Goal: Information Seeking & Learning: Learn about a topic

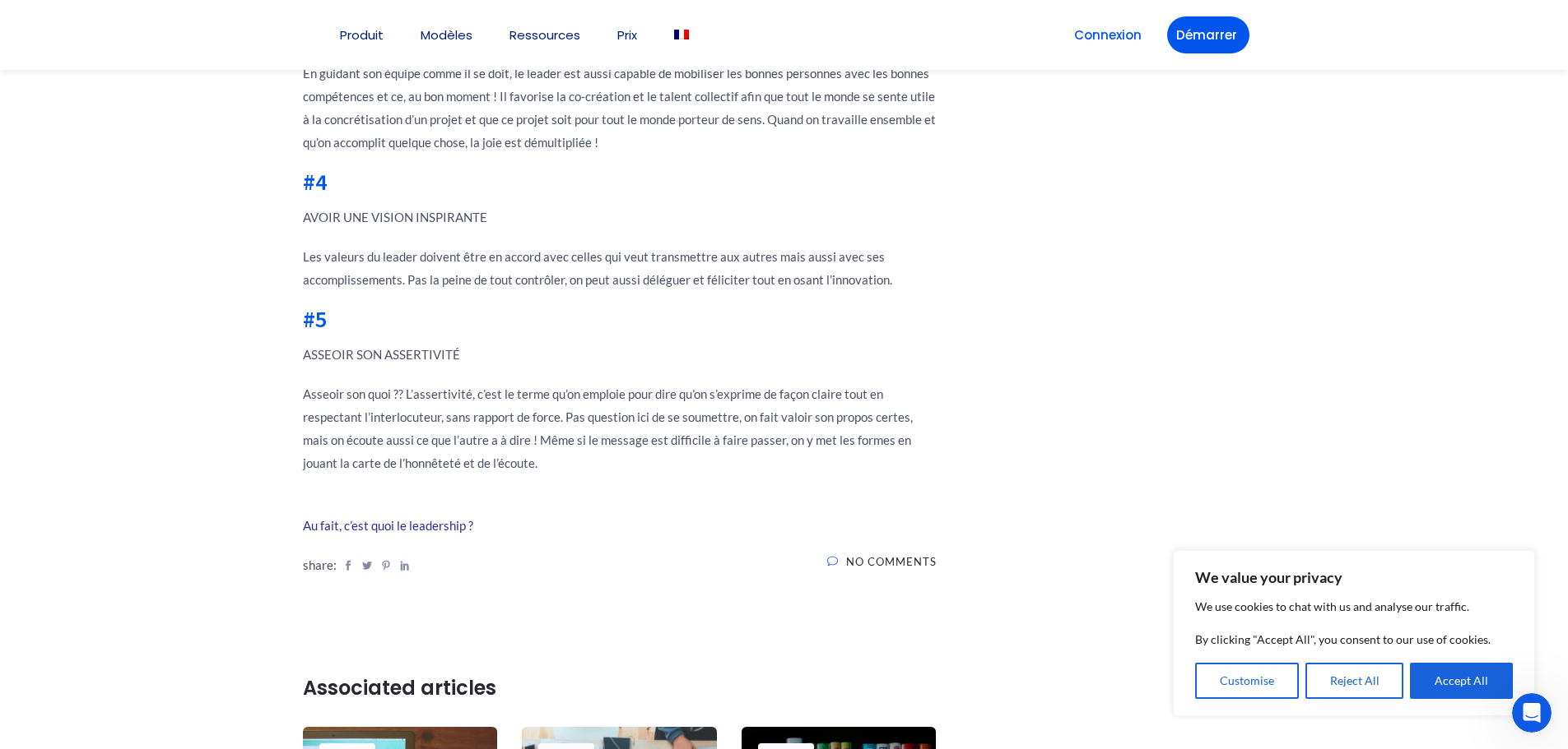
click at [617, 419] on p "Asseoir son quoi ?? L’assertivité, c’est le terme qu’on emploie pour dire qu’on…" at bounding box center [620, 428] width 634 height 92
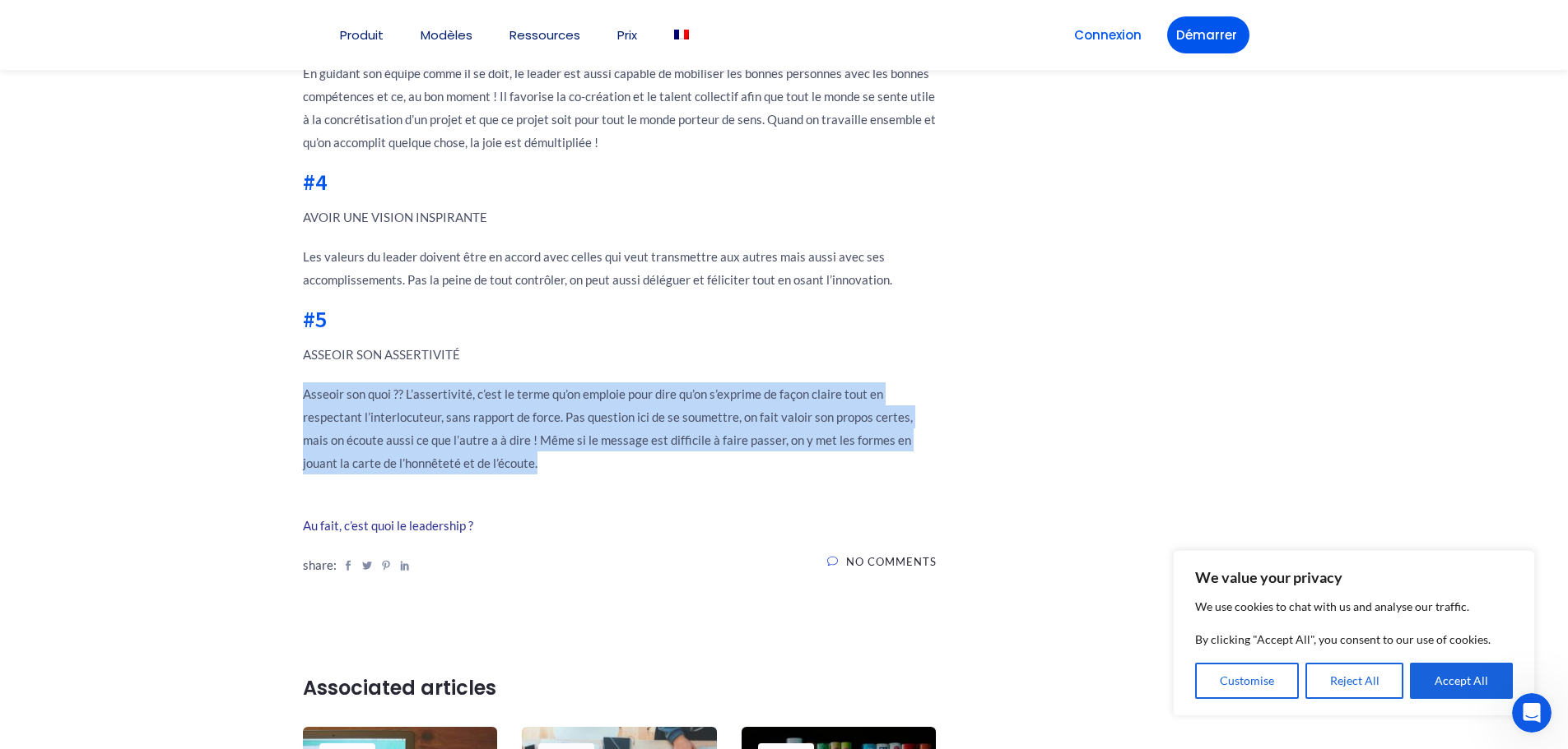
click at [617, 419] on p "Asseoir son quoi ?? L’assertivité, c’est le terme qu’on emploie pour dire qu’on…" at bounding box center [620, 428] width 634 height 92
click at [525, 450] on p "Asseoir son quoi ?? L’assertivité, c’est le terme qu’on emploie pour dire qu’on…" at bounding box center [620, 428] width 634 height 92
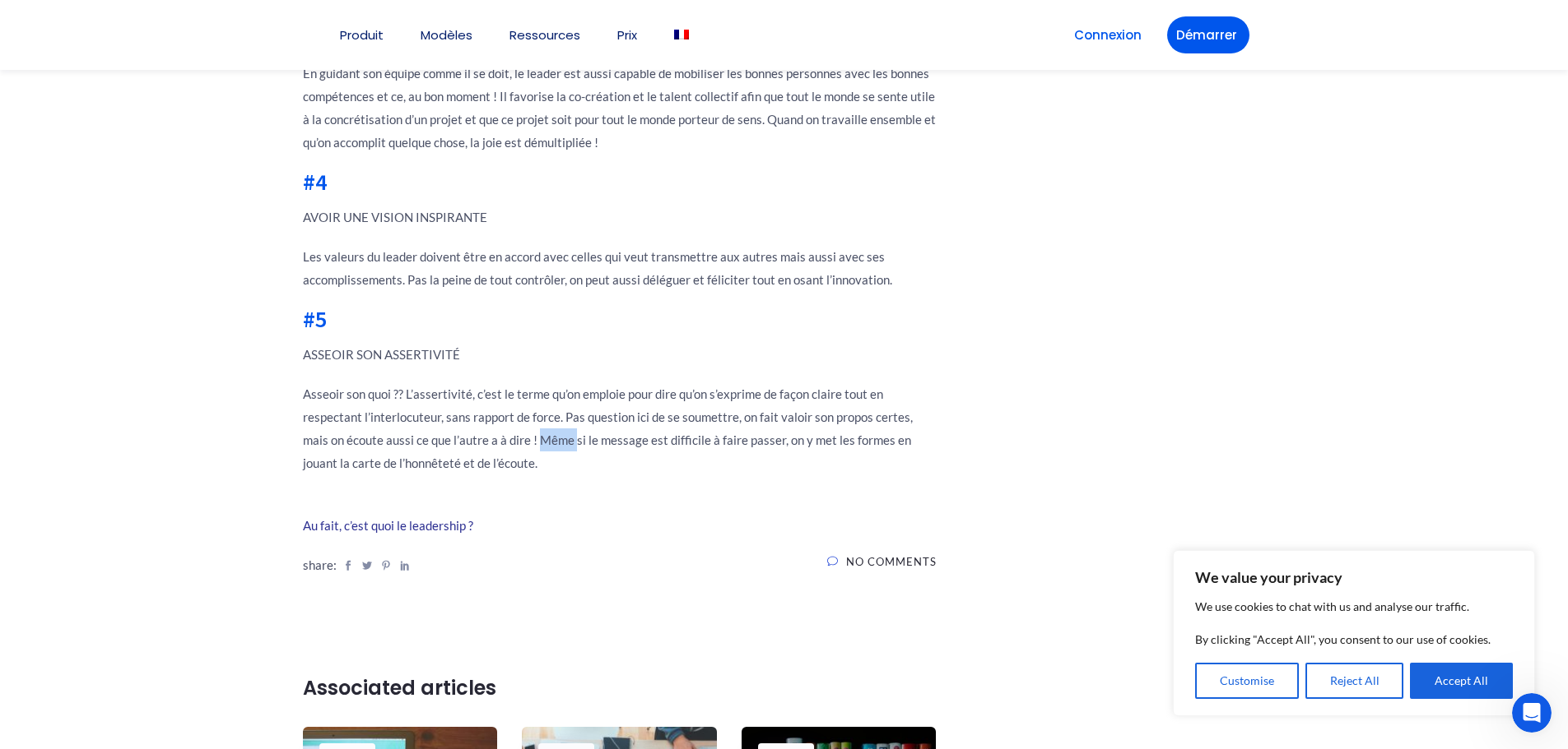
click at [525, 450] on p "Asseoir son quoi ?? L’assertivité, c’est le terme qu’on emploie pour dire qu’on…" at bounding box center [620, 428] width 634 height 92
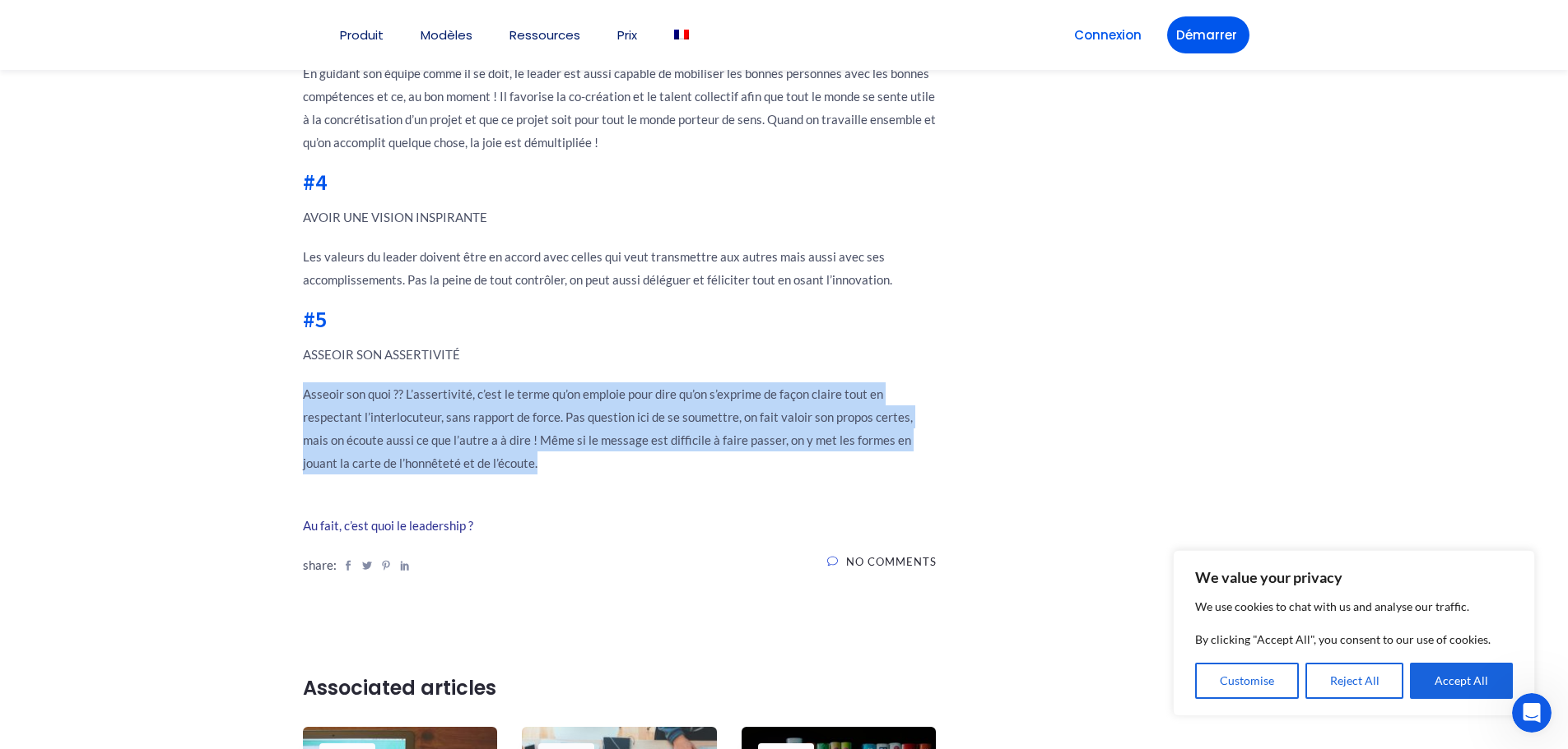
click at [525, 450] on p "Asseoir son quoi ?? L’assertivité, c’est le terme qu’on emploie pour dire qu’on…" at bounding box center [620, 428] width 634 height 92
click at [432, 461] on p "Asseoir son quoi ?? L’assertivité, c’est le terme qu’on emploie pour dire qu’on…" at bounding box center [620, 428] width 634 height 92
click at [396, 463] on p "Asseoir son quoi ?? L’assertivité, c’est le terme qu’on emploie pour dire qu’on…" at bounding box center [620, 428] width 634 height 92
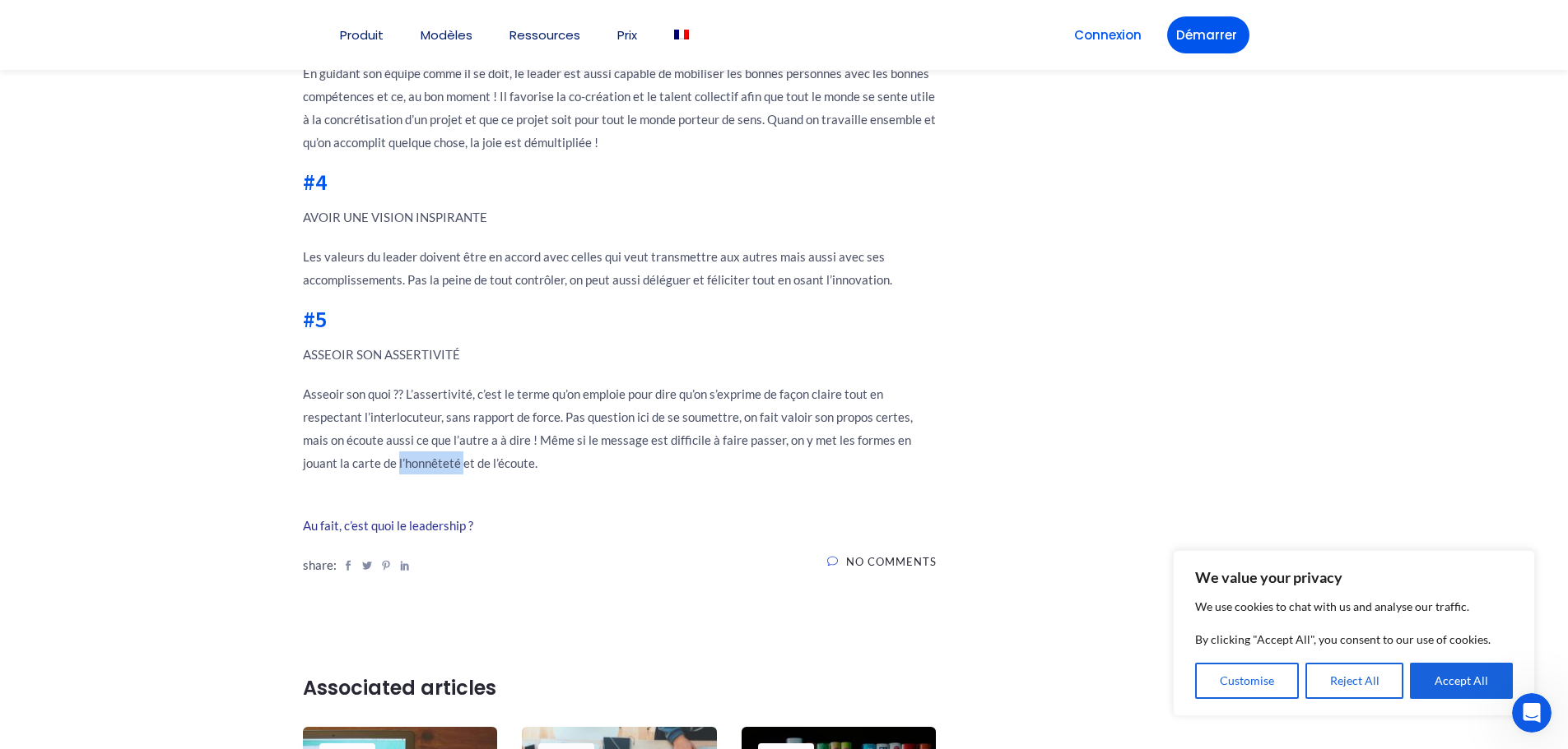
click at [396, 463] on p "Asseoir son quoi ?? L’assertivité, c’est le terme qu’on emploie pour dire qu’on…" at bounding box center [620, 428] width 634 height 92
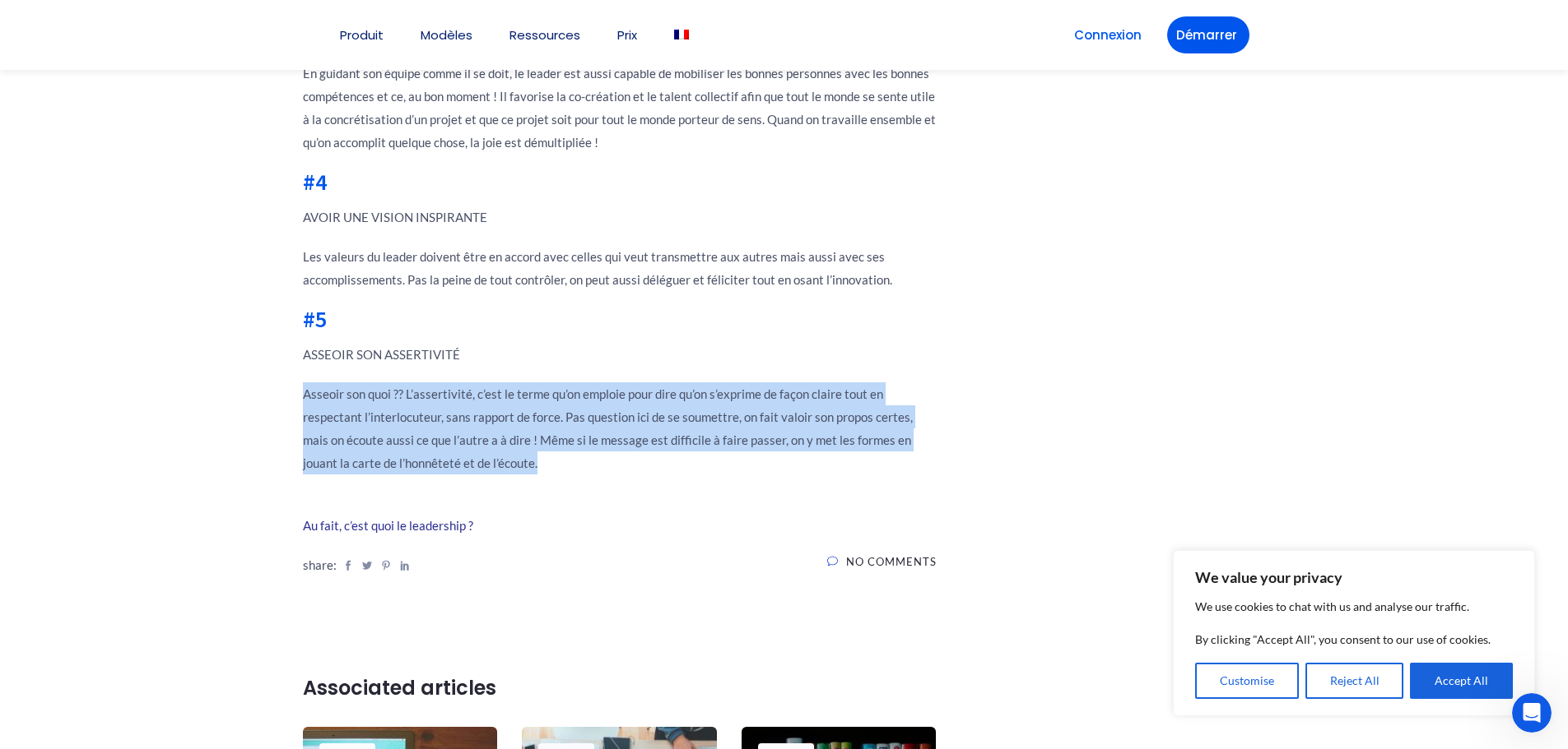
click at [396, 463] on p "Asseoir son quoi ?? L’assertivité, c’est le terme qu’on emploie pour dire qu’on…" at bounding box center [620, 428] width 634 height 92
click at [490, 443] on p "Asseoir son quoi ?? L’assertivité, c’est le terme qu’on emploie pour dire qu’on…" at bounding box center [620, 428] width 634 height 92
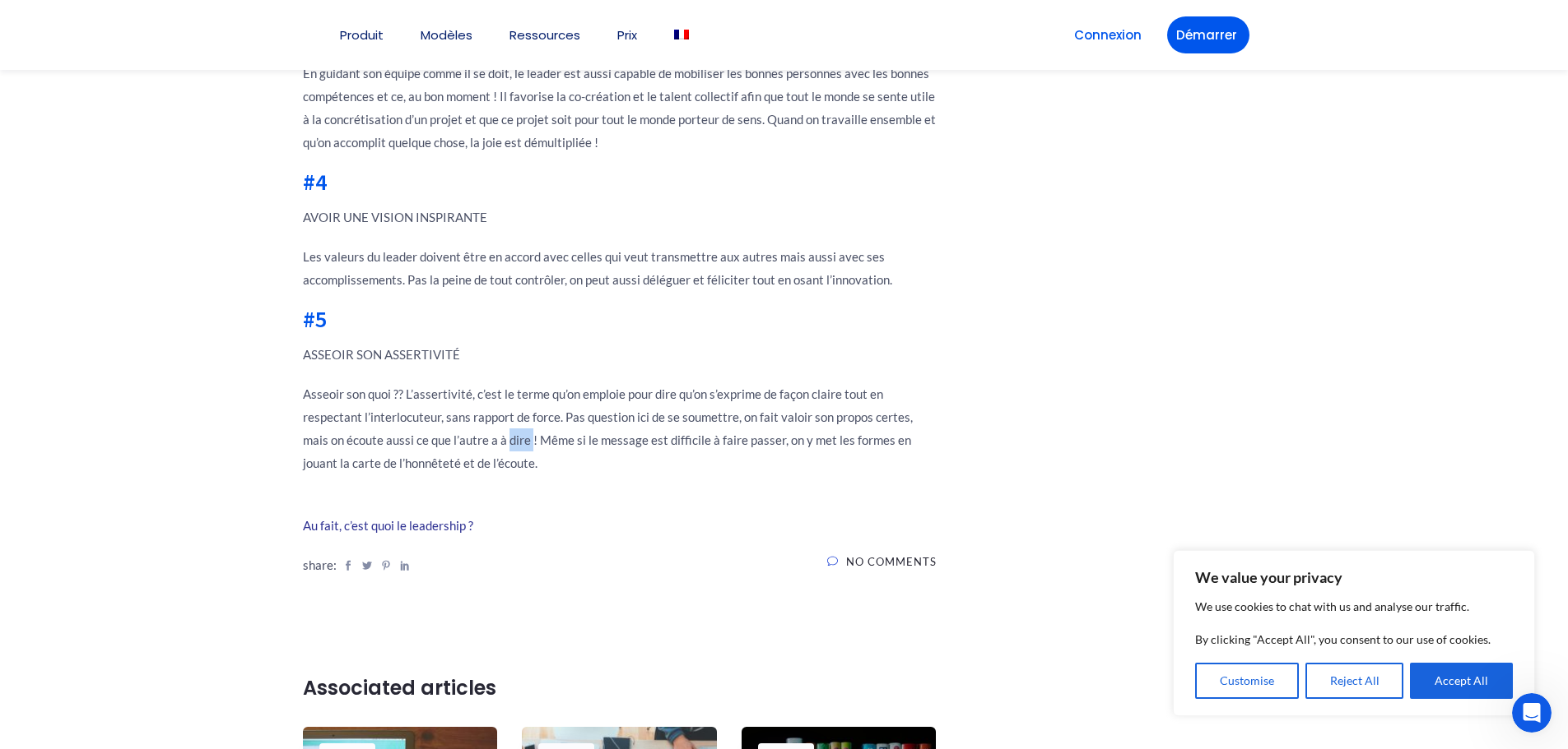
click at [490, 443] on p "Asseoir son quoi ?? L’assertivité, c’est le terme qu’on emploie pour dire qu’on…" at bounding box center [620, 428] width 634 height 92
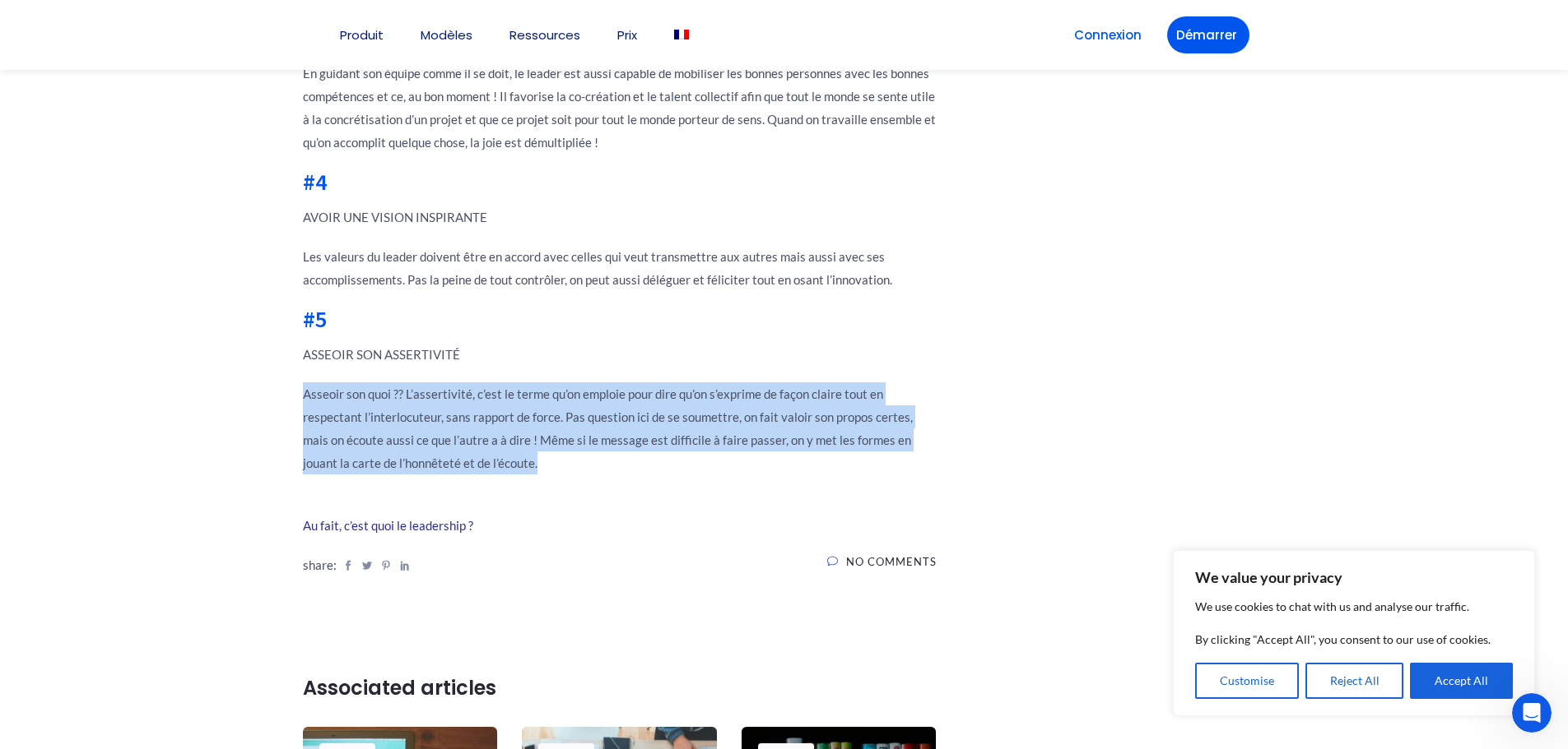
click at [490, 443] on p "Asseoir son quoi ?? L’assertivité, c’est le terme qu’on emploie pour dire qu’on…" at bounding box center [620, 428] width 634 height 92
click at [575, 421] on p "Asseoir son quoi ?? L’assertivité, c’est le terme qu’on emploie pour dire qu’on…" at bounding box center [620, 428] width 634 height 92
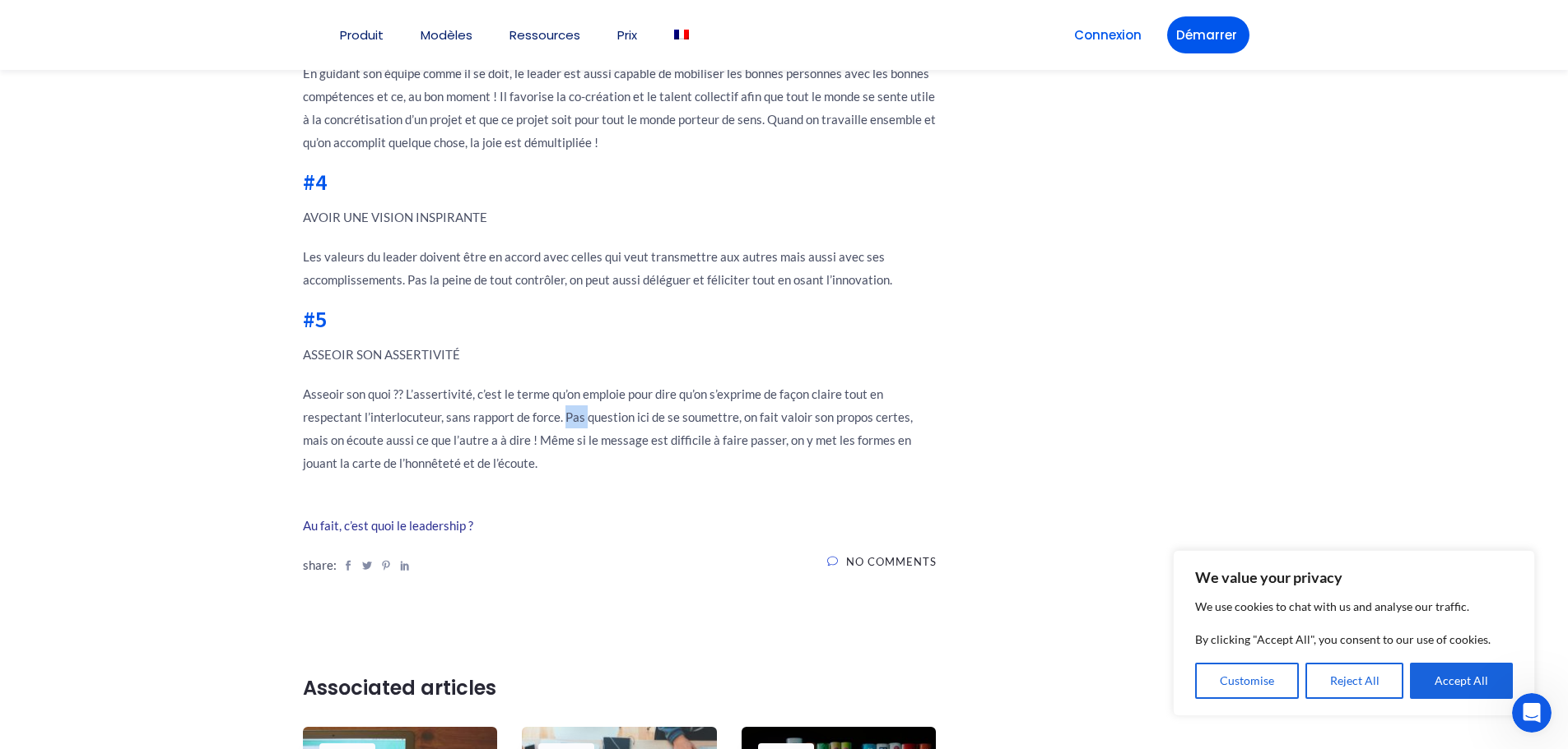
click at [575, 421] on p "Asseoir son quoi ?? L’assertivité, c’est le terme qu’on emploie pour dire qu’on…" at bounding box center [620, 428] width 634 height 92
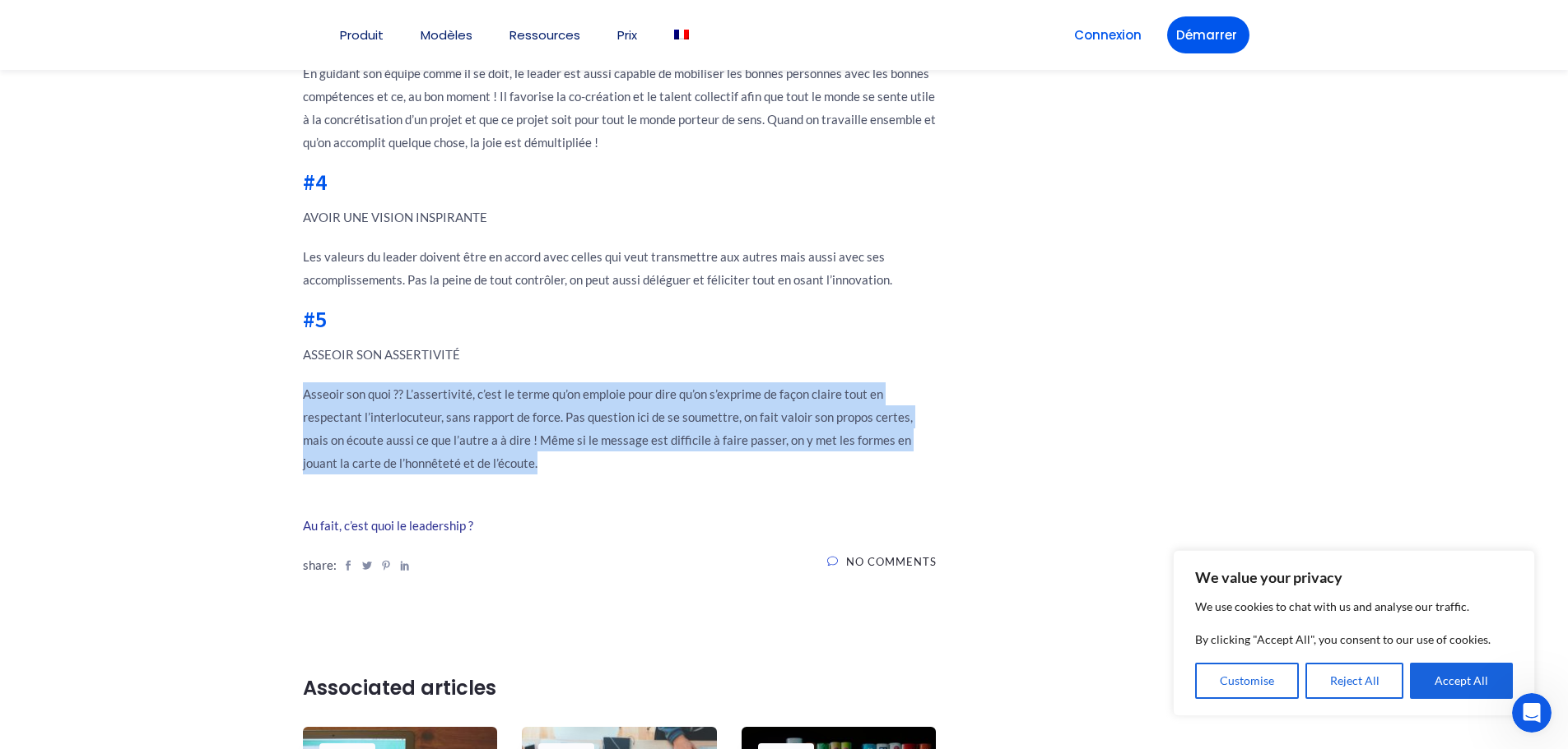
click at [575, 421] on p "Asseoir son quoi ?? L’assertivité, c’est le terme qu’on emploie pour dire qu’on…" at bounding box center [620, 428] width 634 height 92
click at [667, 393] on p "Asseoir son quoi ?? L’assertivité, c’est le terme qu’on emploie pour dire qu’on…" at bounding box center [620, 428] width 634 height 92
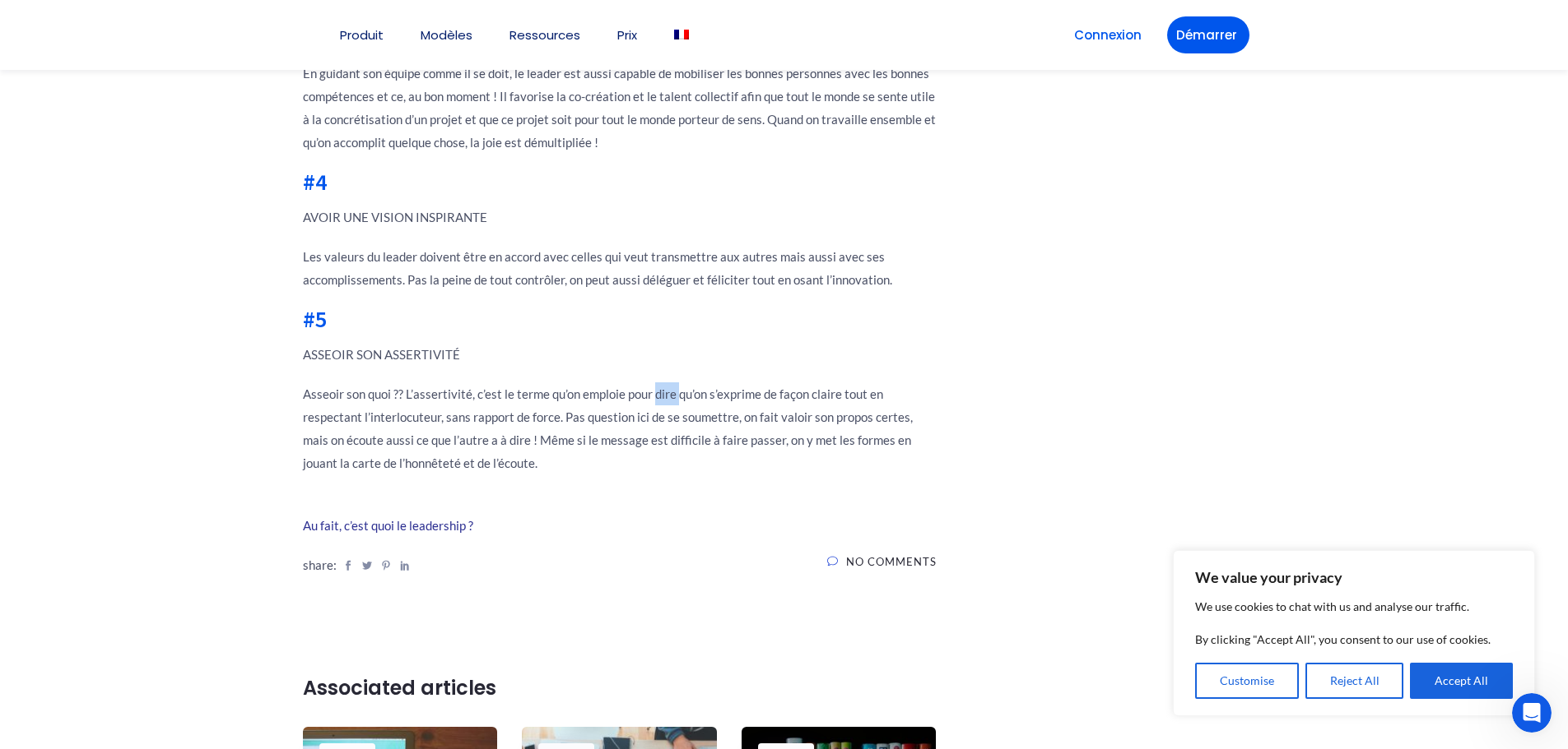
click at [667, 393] on p "Asseoir son quoi ?? L’assertivité, c’est le terme qu’on emploie pour dire qu’on…" at bounding box center [620, 428] width 634 height 92
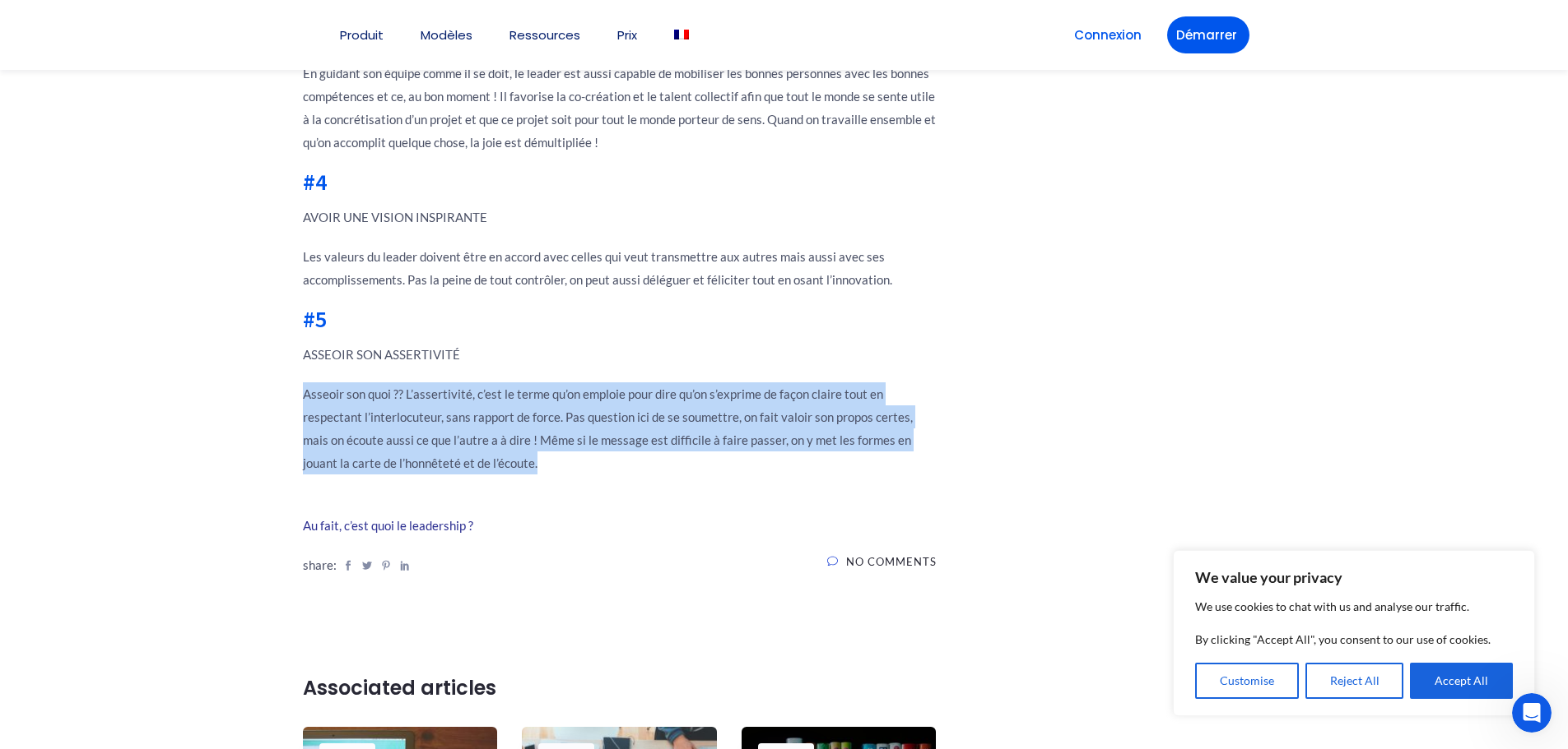
click at [667, 393] on p "Asseoir son quoi ?? L’assertivité, c’est le terme qu’on emploie pour dire qu’on…" at bounding box center [620, 428] width 634 height 92
click at [750, 419] on p "Asseoir son quoi ?? L’assertivité, c’est le terme qu’on emploie pour dire qu’on…" at bounding box center [620, 428] width 634 height 92
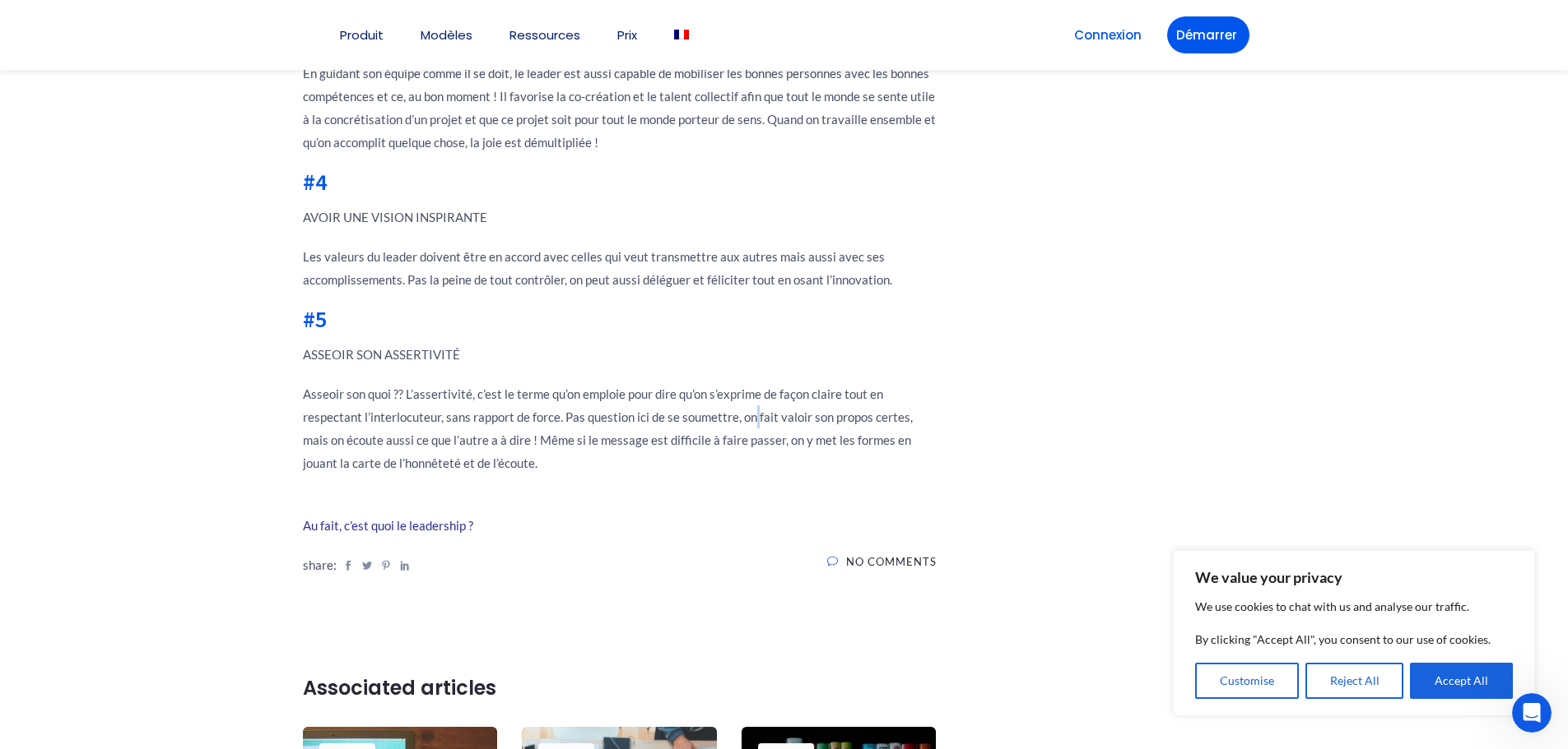
click at [750, 419] on p "Asseoir son quoi ?? L’assertivité, c’est le terme qu’on emploie pour dire qu’on…" at bounding box center [620, 428] width 634 height 92
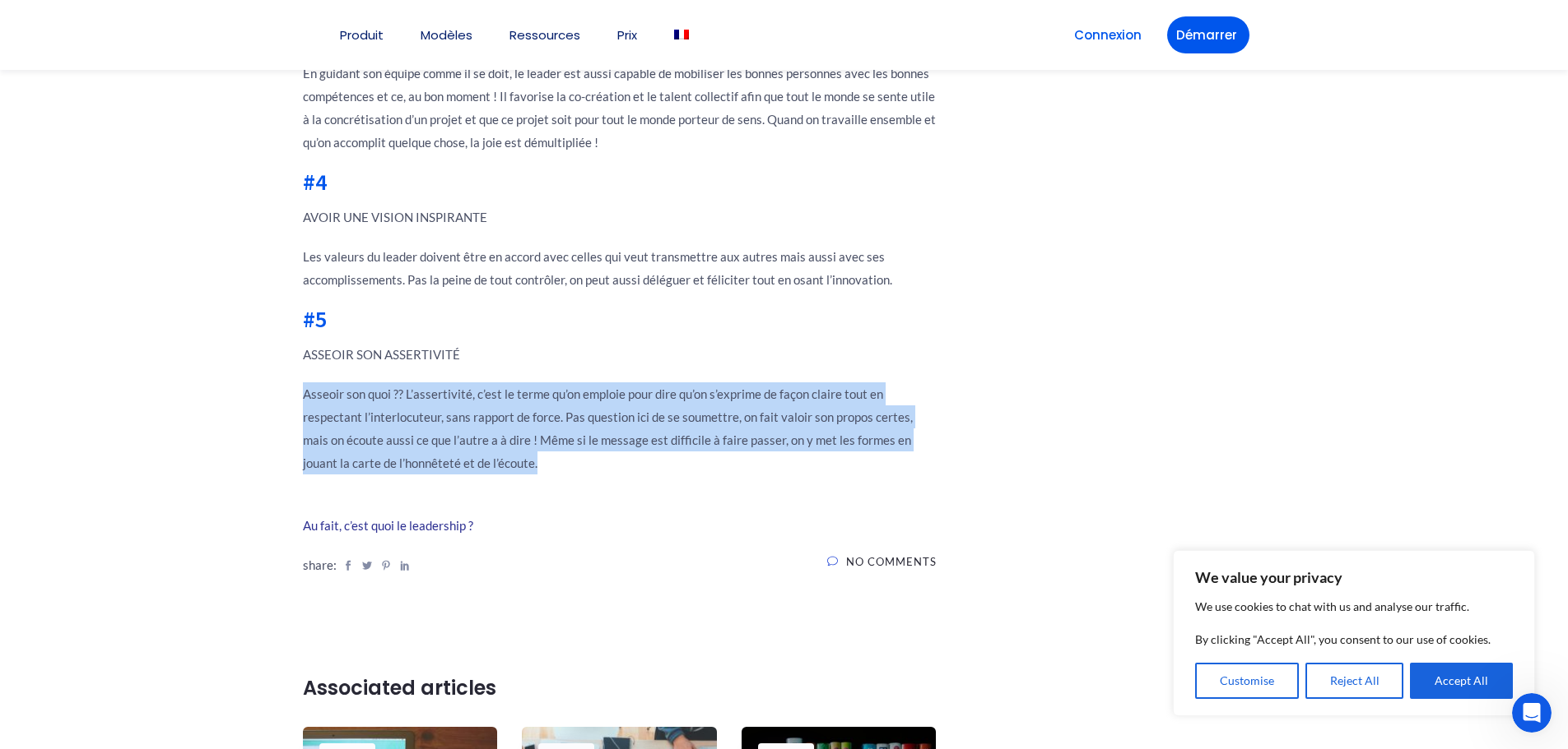
click at [750, 419] on p "Asseoir son quoi ?? L’assertivité, c’est le terme qu’on emploie pour dire qu’on…" at bounding box center [620, 428] width 634 height 92
click at [775, 442] on p "Asseoir son quoi ?? L’assertivité, c’est le terme qu’on emploie pour dire qu’on…" at bounding box center [620, 428] width 634 height 92
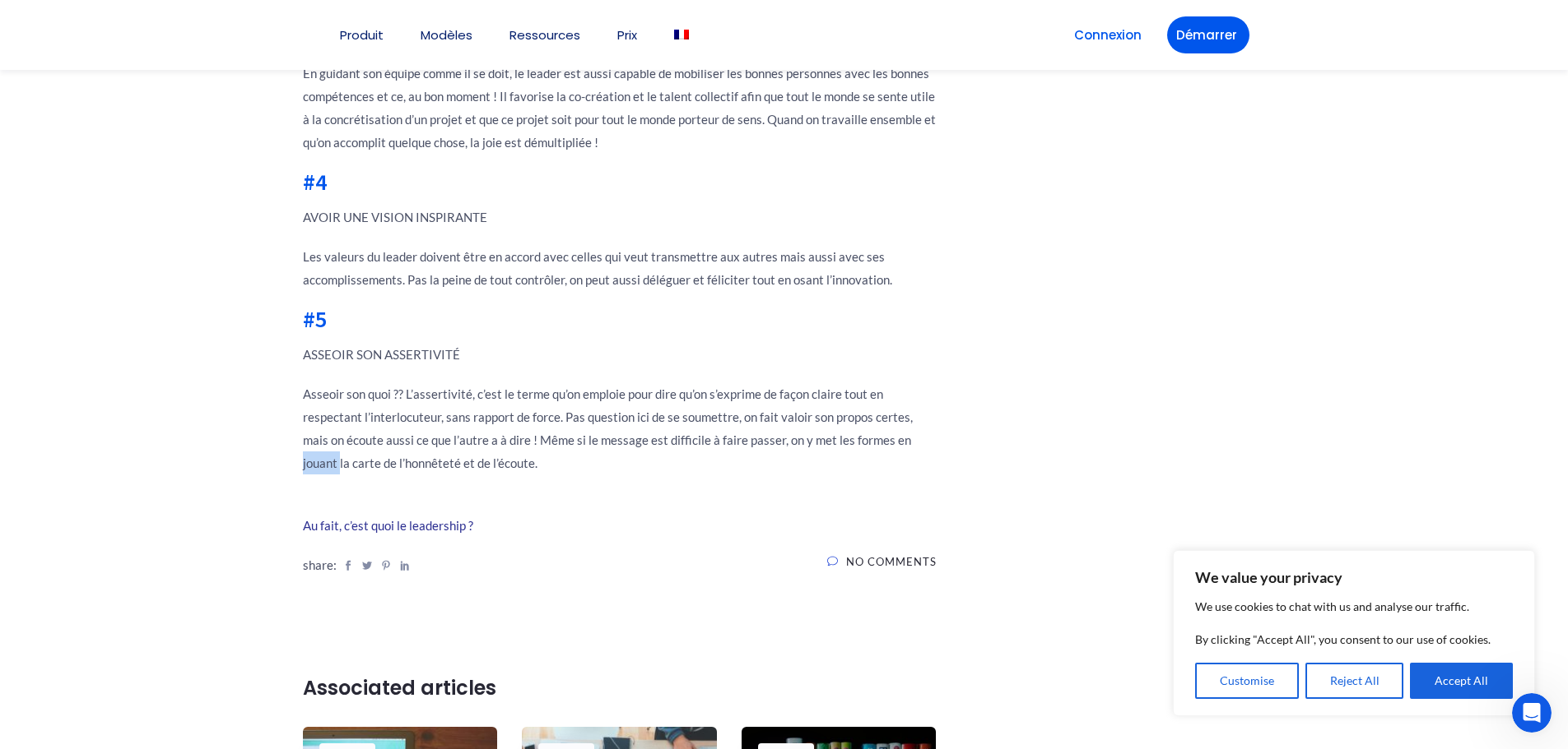
click at [775, 442] on p "Asseoir son quoi ?? L’assertivité, c’est le terme qu’on emploie pour dire qu’on…" at bounding box center [620, 428] width 634 height 92
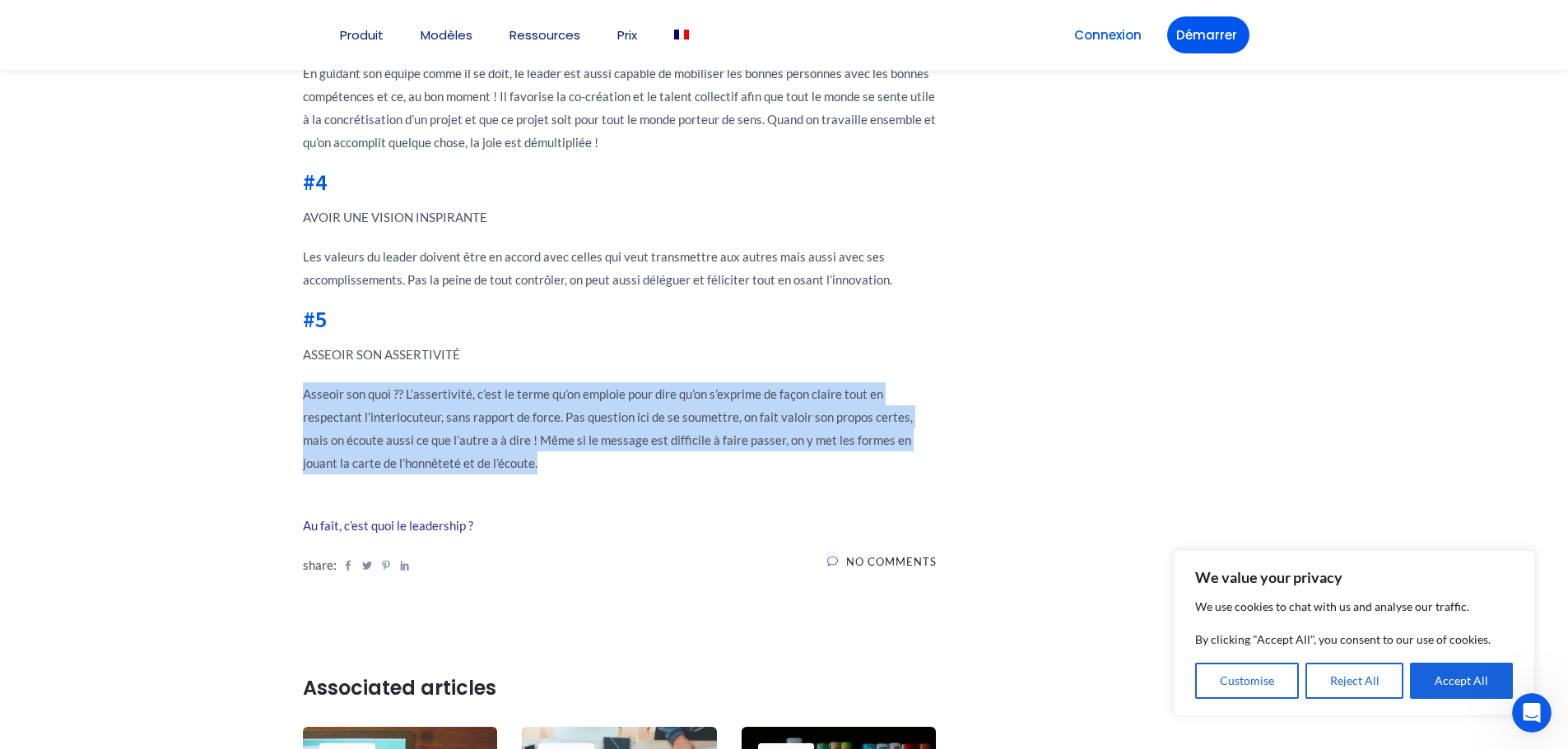
click at [775, 442] on p "Asseoir son quoi ?? L’assertivité, c’est le terme qu’on emploie pour dire qu’on…" at bounding box center [620, 428] width 634 height 92
click at [678, 472] on p "Asseoir son quoi ?? L’assertivité, c’est le terme qu’on emploie pour dire qu’on…" at bounding box center [620, 428] width 634 height 92
click at [580, 429] on p "Asseoir son quoi ?? L’assertivité, c’est le terme qu’on emploie pour dire qu’on…" at bounding box center [620, 428] width 634 height 92
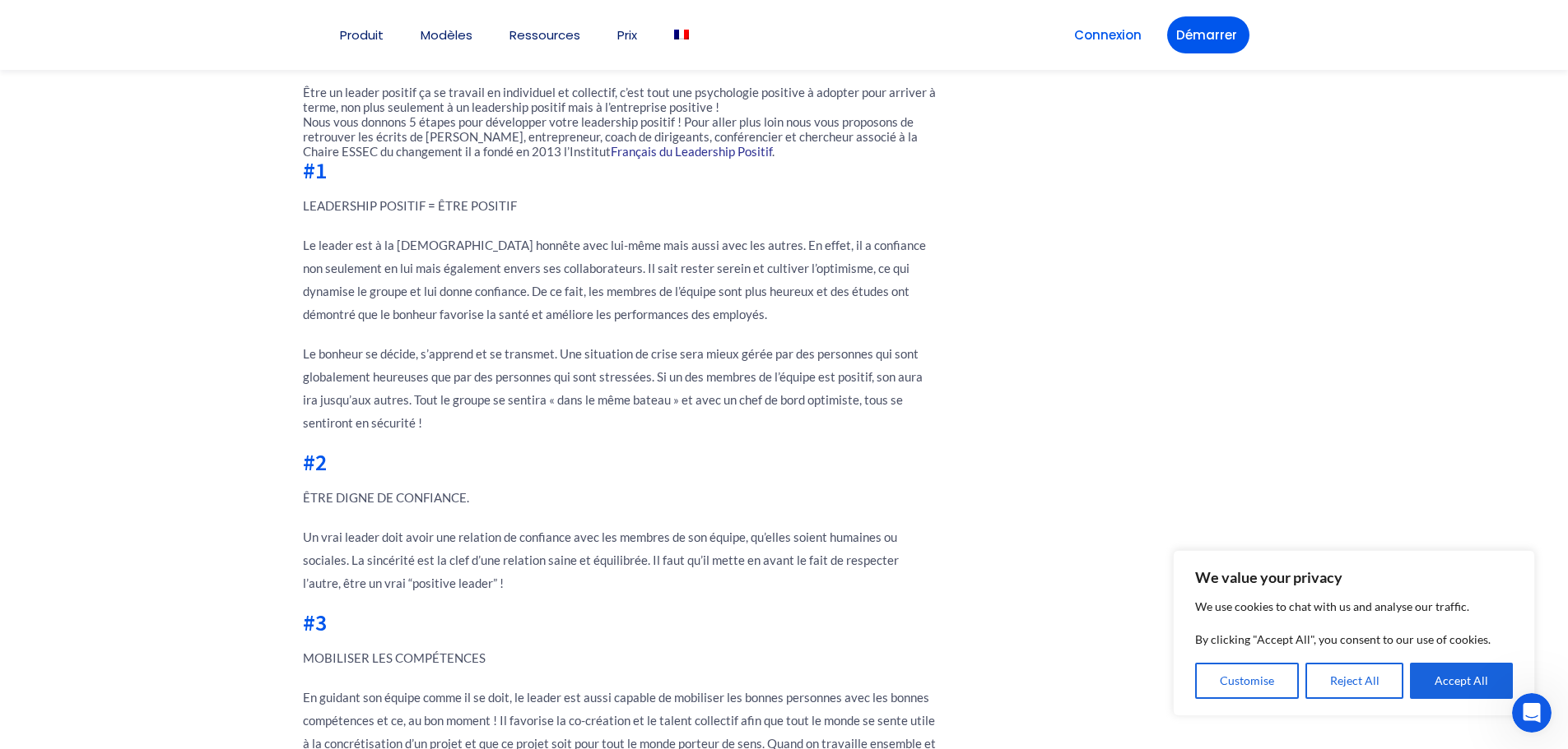
scroll to position [1316, 0]
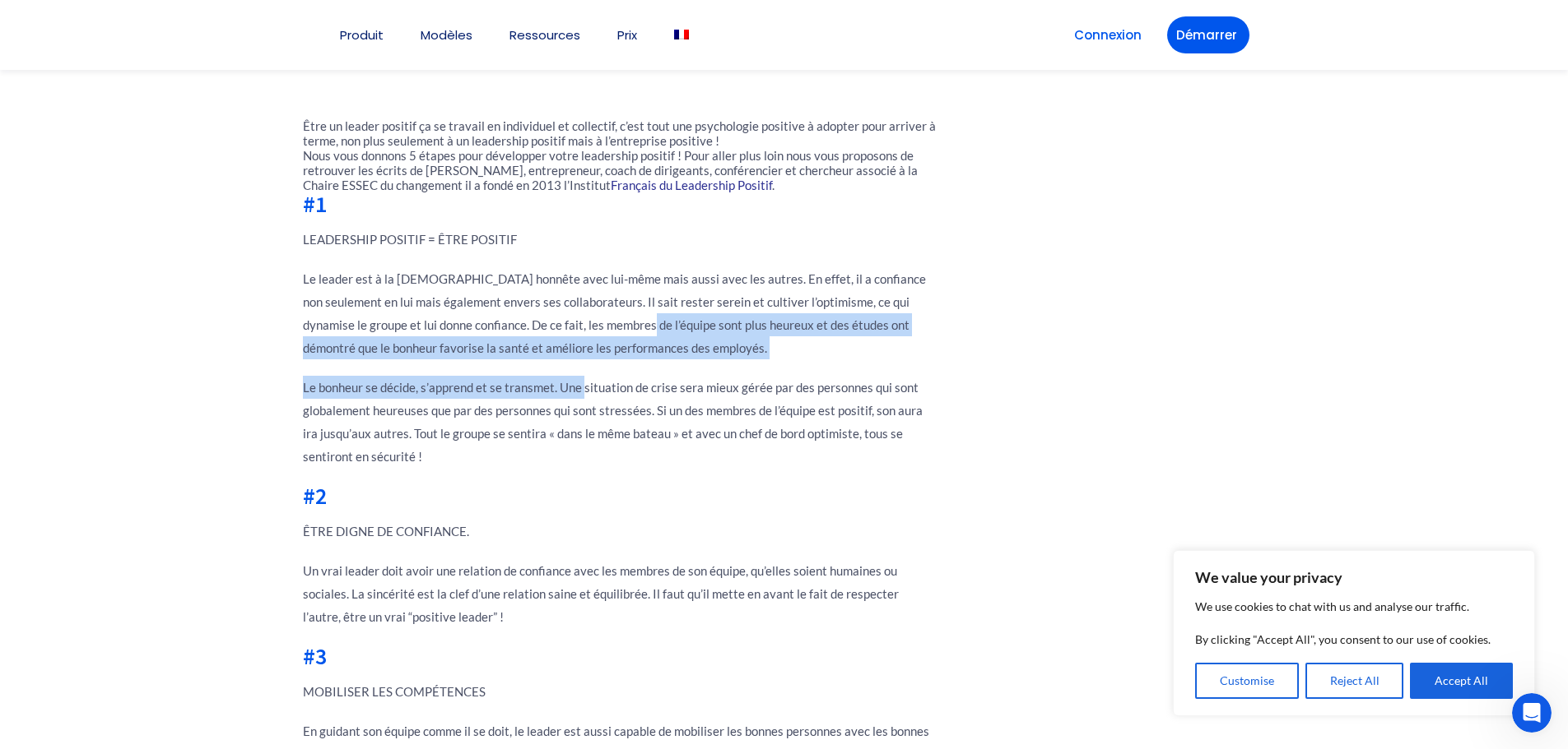
drag, startPoint x: 559, startPoint y: 329, endPoint x: 583, endPoint y: 387, distance: 62.8
click at [583, 387] on div "Le leadership positif Un leadership positif se caractérise par une attitude et …" at bounding box center [620, 369] width 634 height 1761
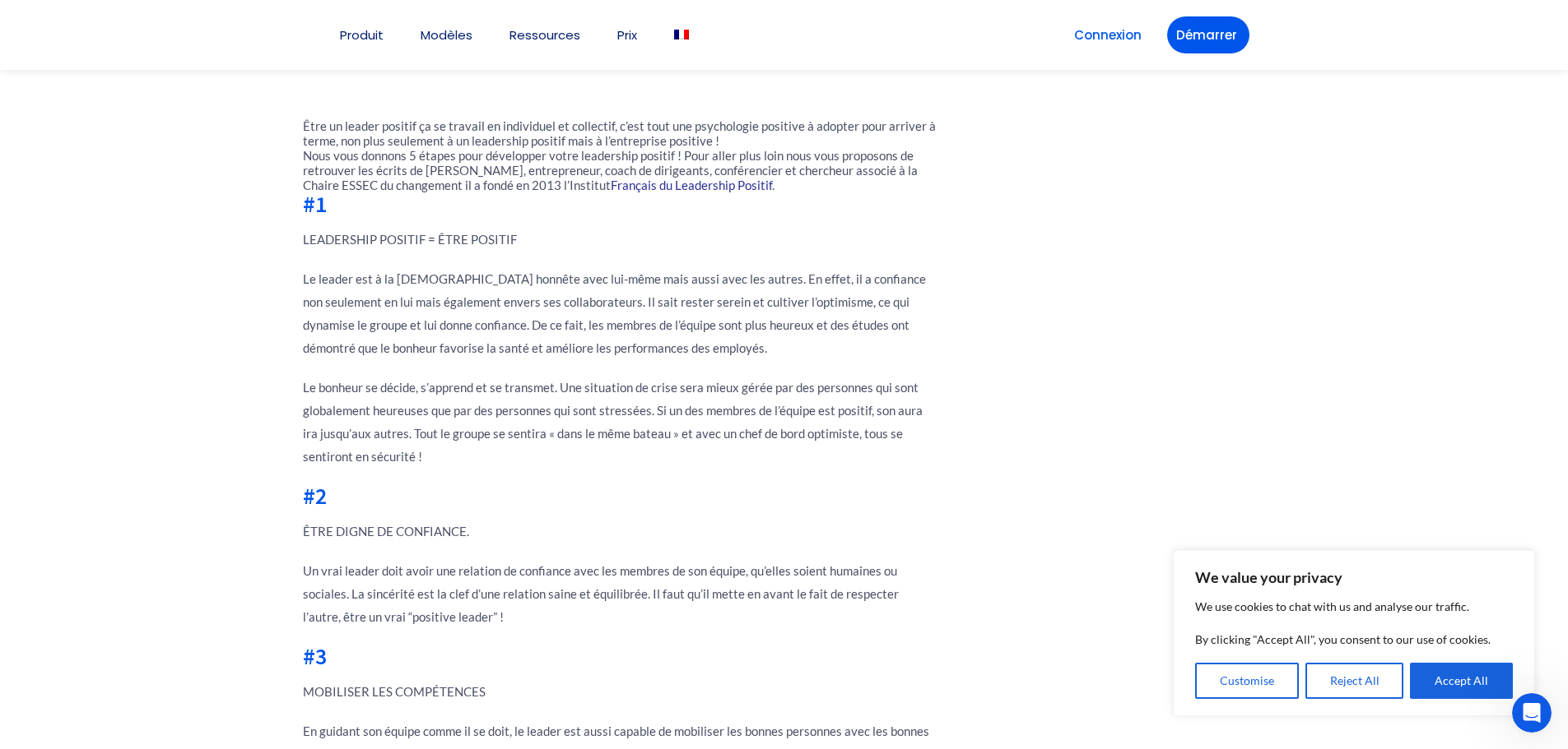
click at [582, 428] on p "Le bonheur se décide, s’apprend et se transmet. Une situation de crise sera mie…" at bounding box center [620, 421] width 634 height 92
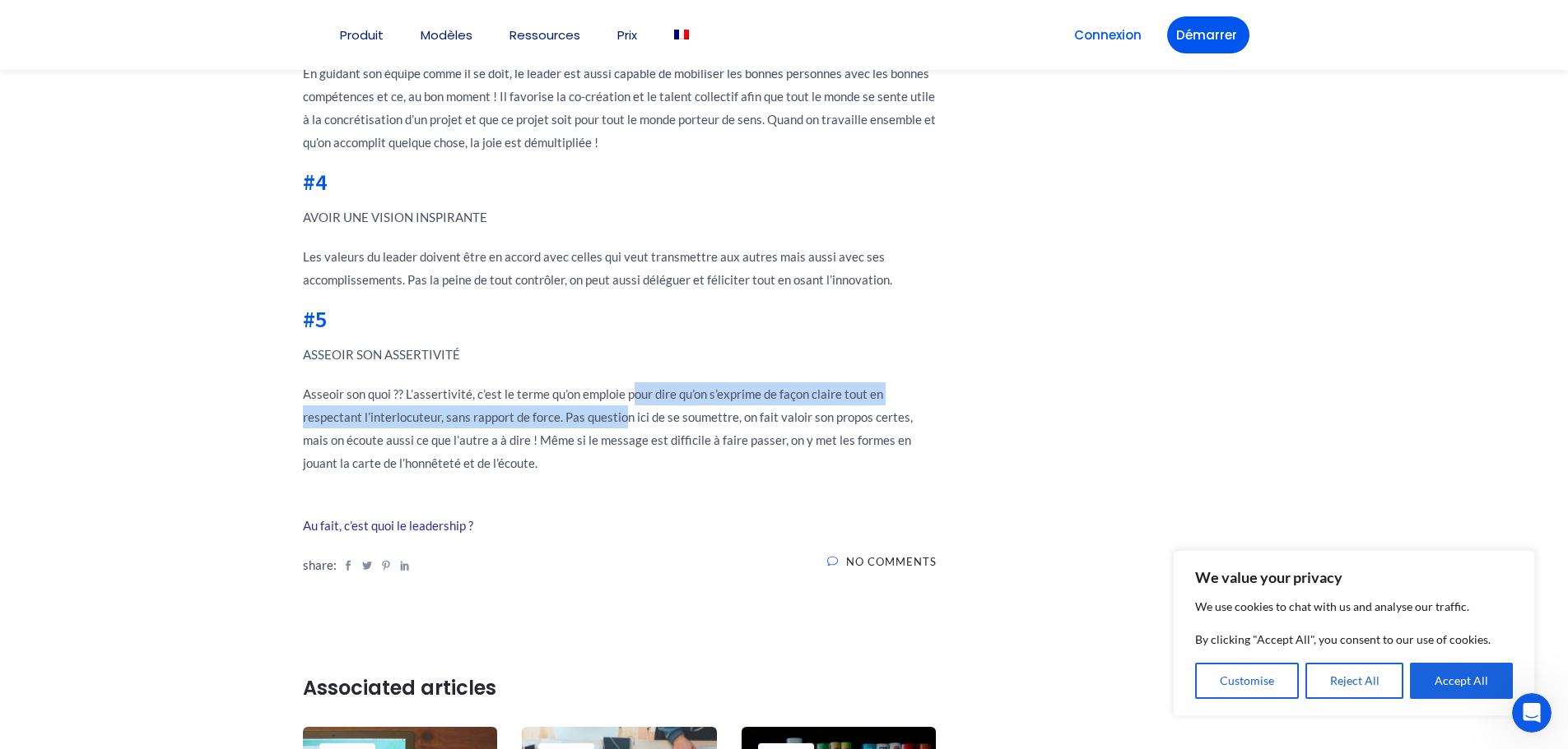
drag, startPoint x: 633, startPoint y: 372, endPoint x: 626, endPoint y: 424, distance: 52.5
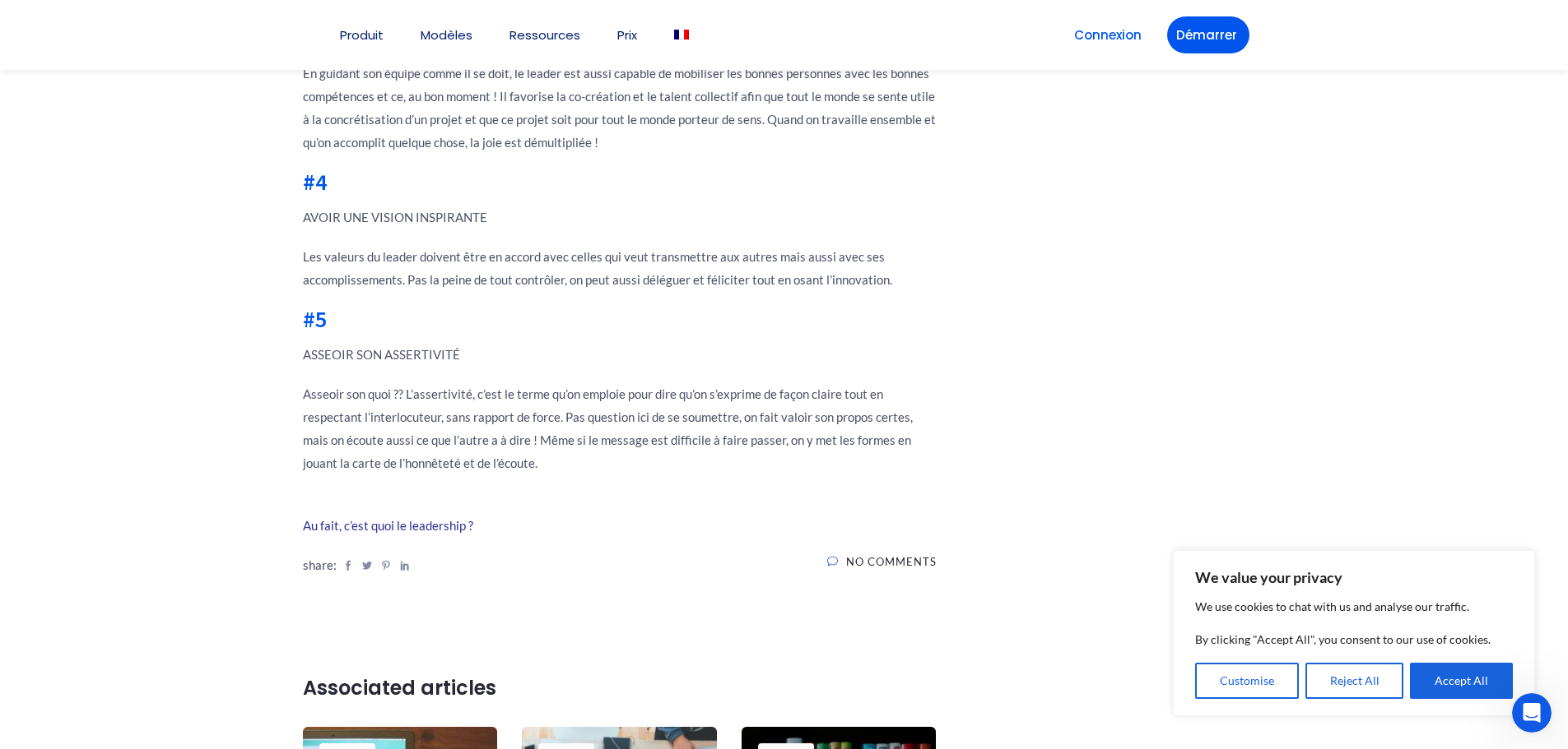
click at [561, 455] on p "Asseoir son quoi ?? L’assertivité, c’est le terme qu’on emploie pour dire qu’on…" at bounding box center [620, 428] width 634 height 92
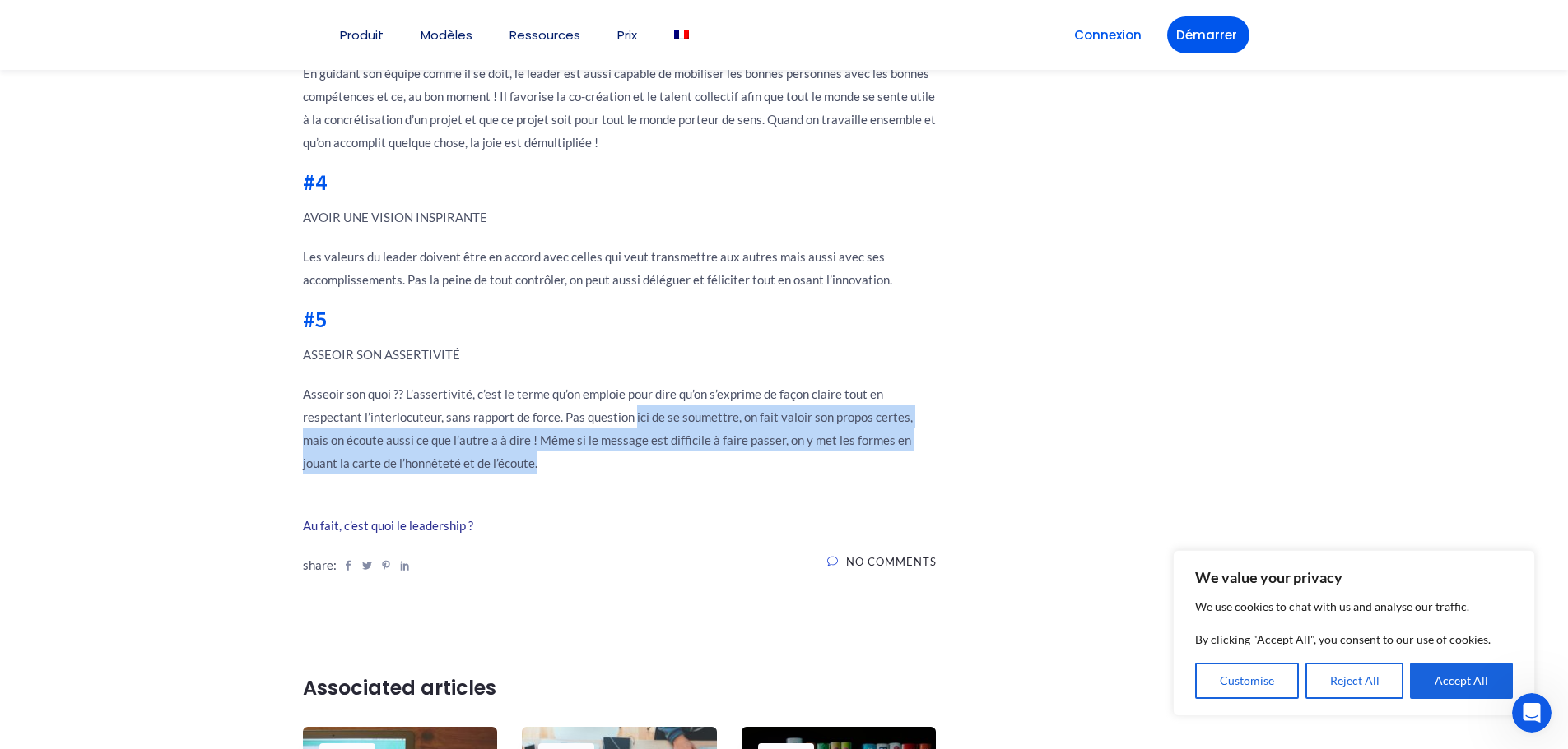
drag, startPoint x: 634, startPoint y: 427, endPoint x: 633, endPoint y: 459, distance: 32.0
click at [633, 459] on p "Asseoir son quoi ?? L’assertivité, c’est le terme qu’on emploie pour dire qu’on…" at bounding box center [620, 428] width 634 height 92
click at [615, 472] on p "Asseoir son quoi ?? L’assertivité, c’est le terme qu’on emploie pour dire qu’on…" at bounding box center [620, 428] width 634 height 92
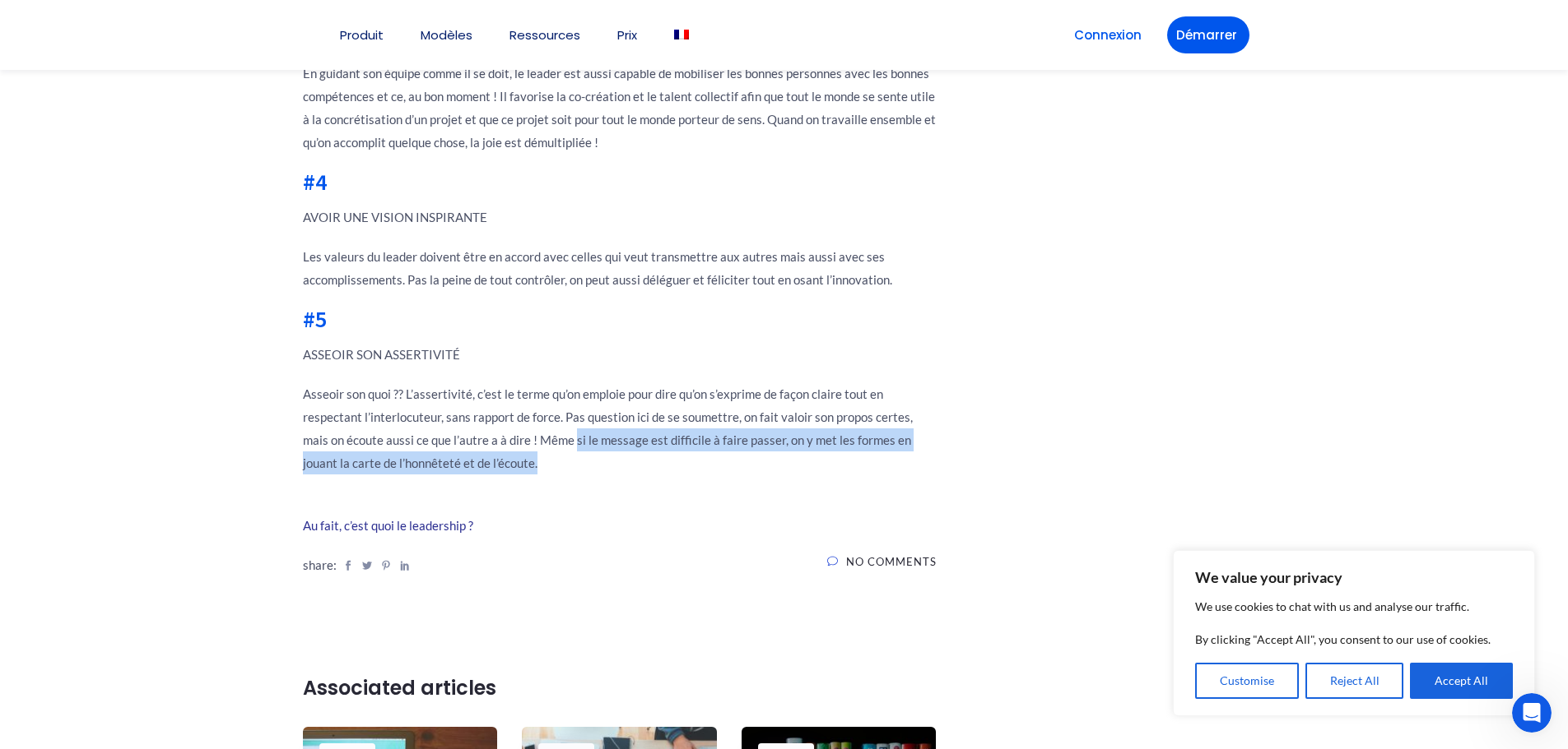
drag, startPoint x: 547, startPoint y: 442, endPoint x: 561, endPoint y: 479, distance: 39.6
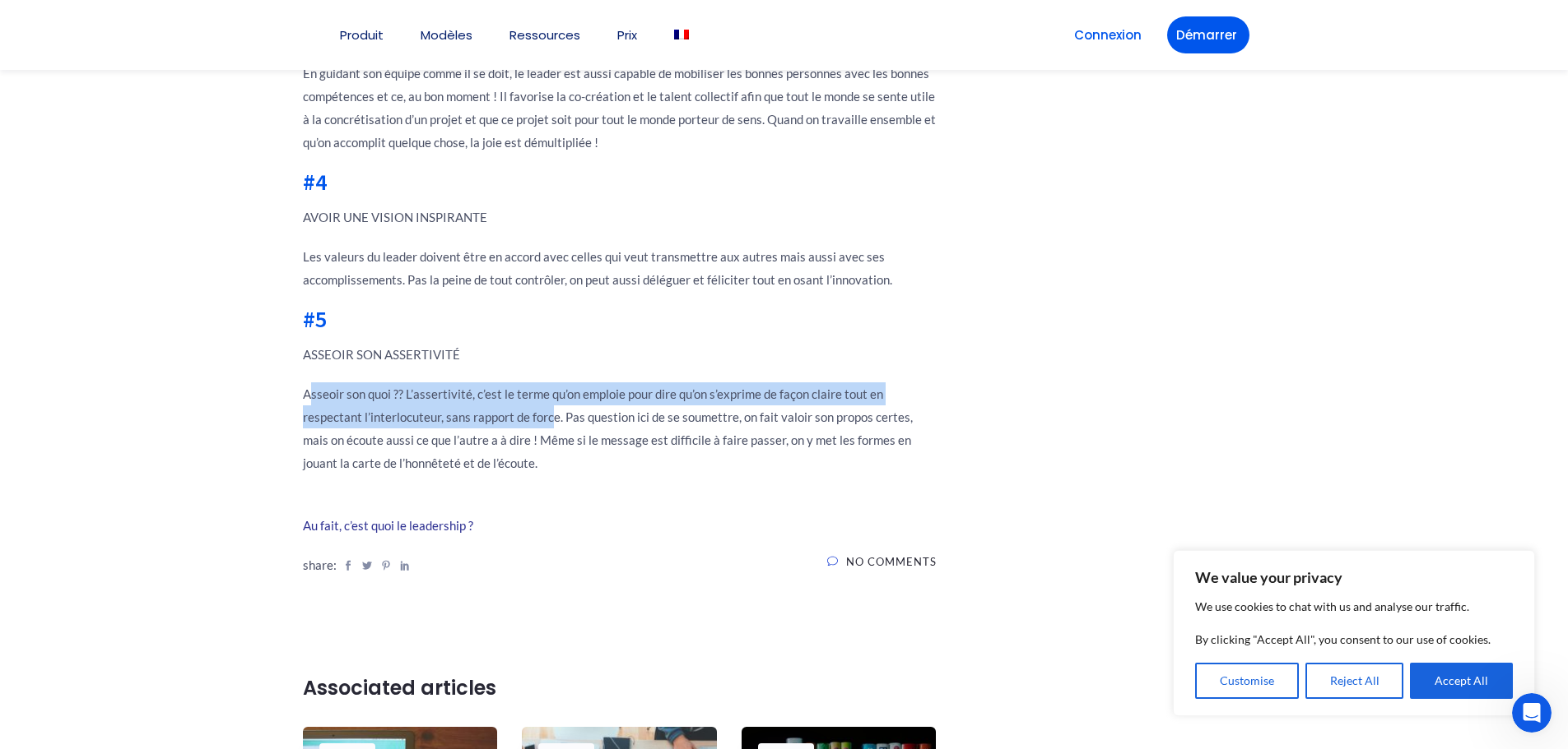
drag, startPoint x: 555, startPoint y: 418, endPoint x: 311, endPoint y: 398, distance: 244.8
click at [311, 398] on p "Asseoir son quoi ?? L’assertivité, c’est le terme qu’on emploie pour dire qu’on…" at bounding box center [620, 428] width 634 height 92
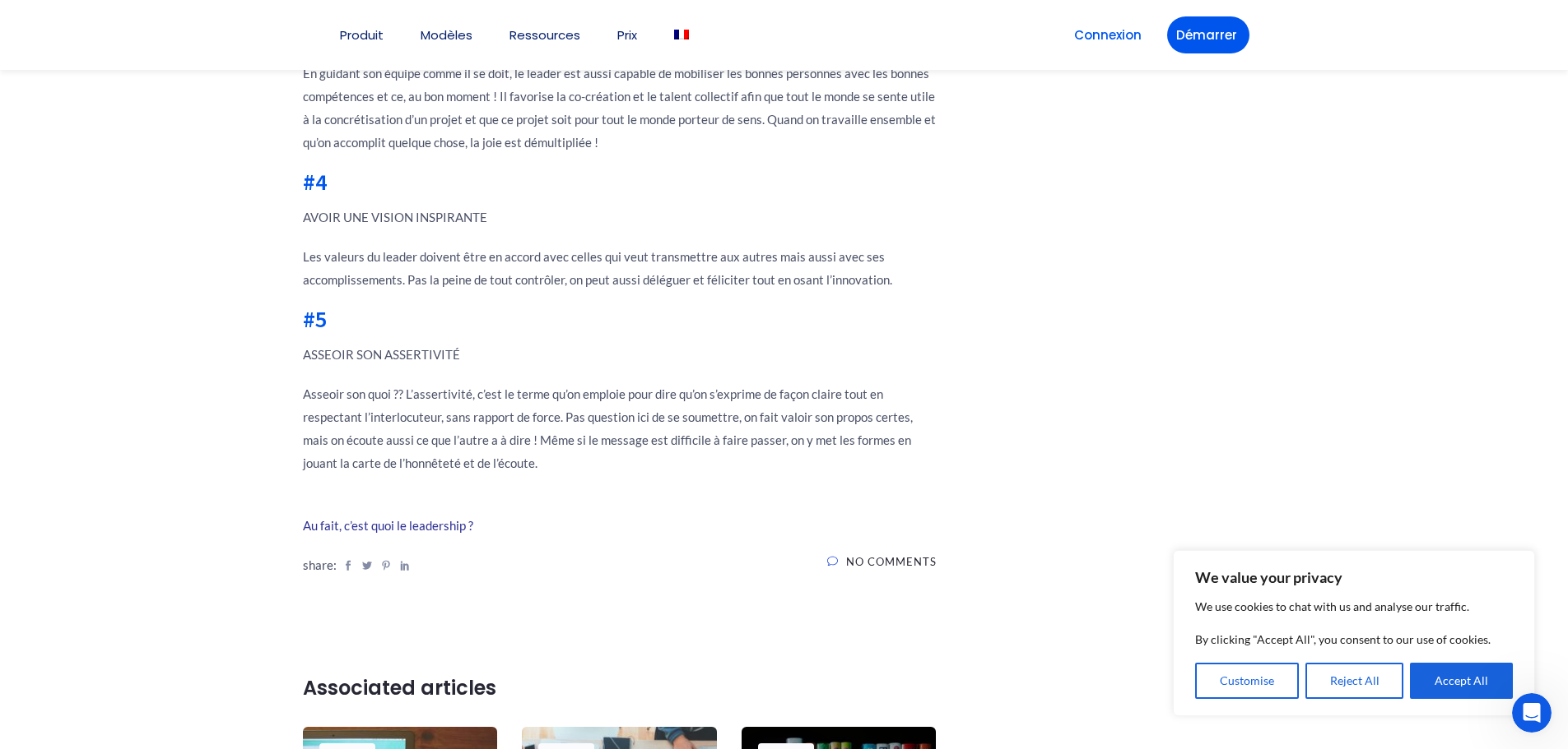
click at [590, 425] on p "Asseoir son quoi ?? L’assertivité, c’est le terme qu’on emploie pour dire qu’on…" at bounding box center [620, 428] width 634 height 92
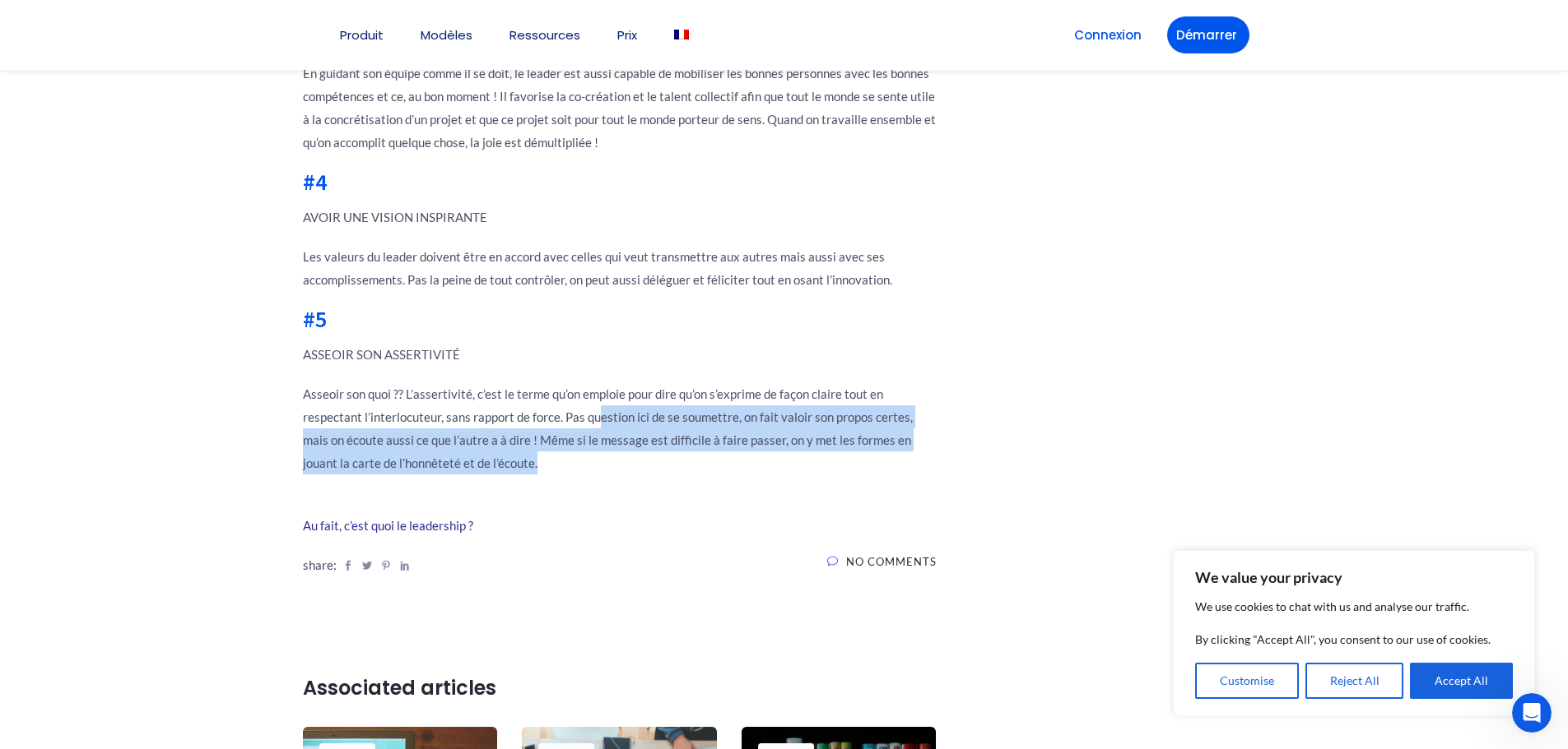
drag, startPoint x: 599, startPoint y: 427, endPoint x: 616, endPoint y: 468, distance: 44.4
click at [616, 468] on p "Asseoir son quoi ?? L’assertivité, c’est le terme qu’on emploie pour dire qu’on…" at bounding box center [620, 428] width 634 height 92
click at [640, 474] on p "Asseoir son quoi ?? L’assertivité, c’est le terme qu’on emploie pour dire qu’on…" at bounding box center [620, 428] width 634 height 92
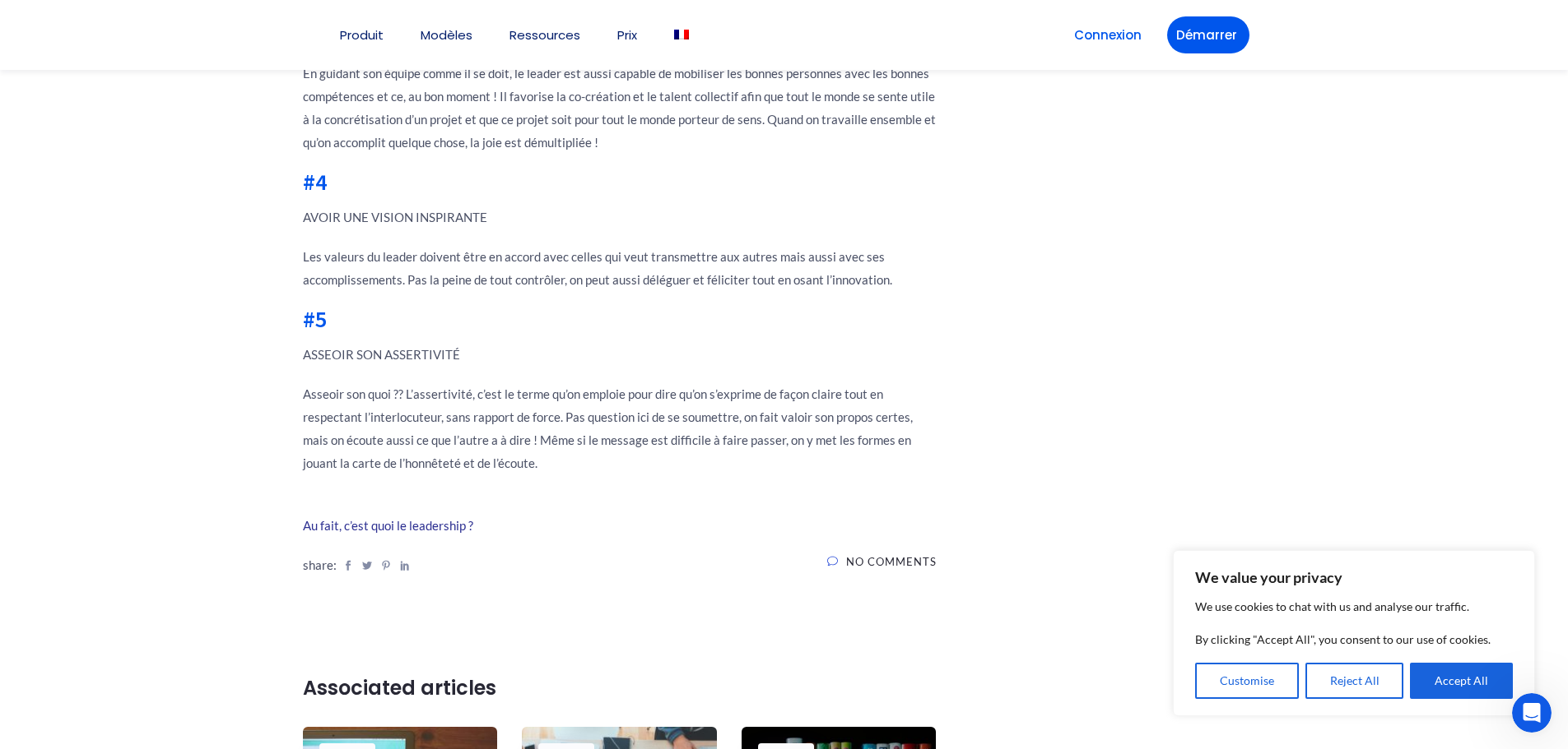
click at [628, 424] on p "Asseoir son quoi ?? L’assertivité, c’est le terme qu’on emploie pour dire qu’on…" at bounding box center [620, 428] width 634 height 92
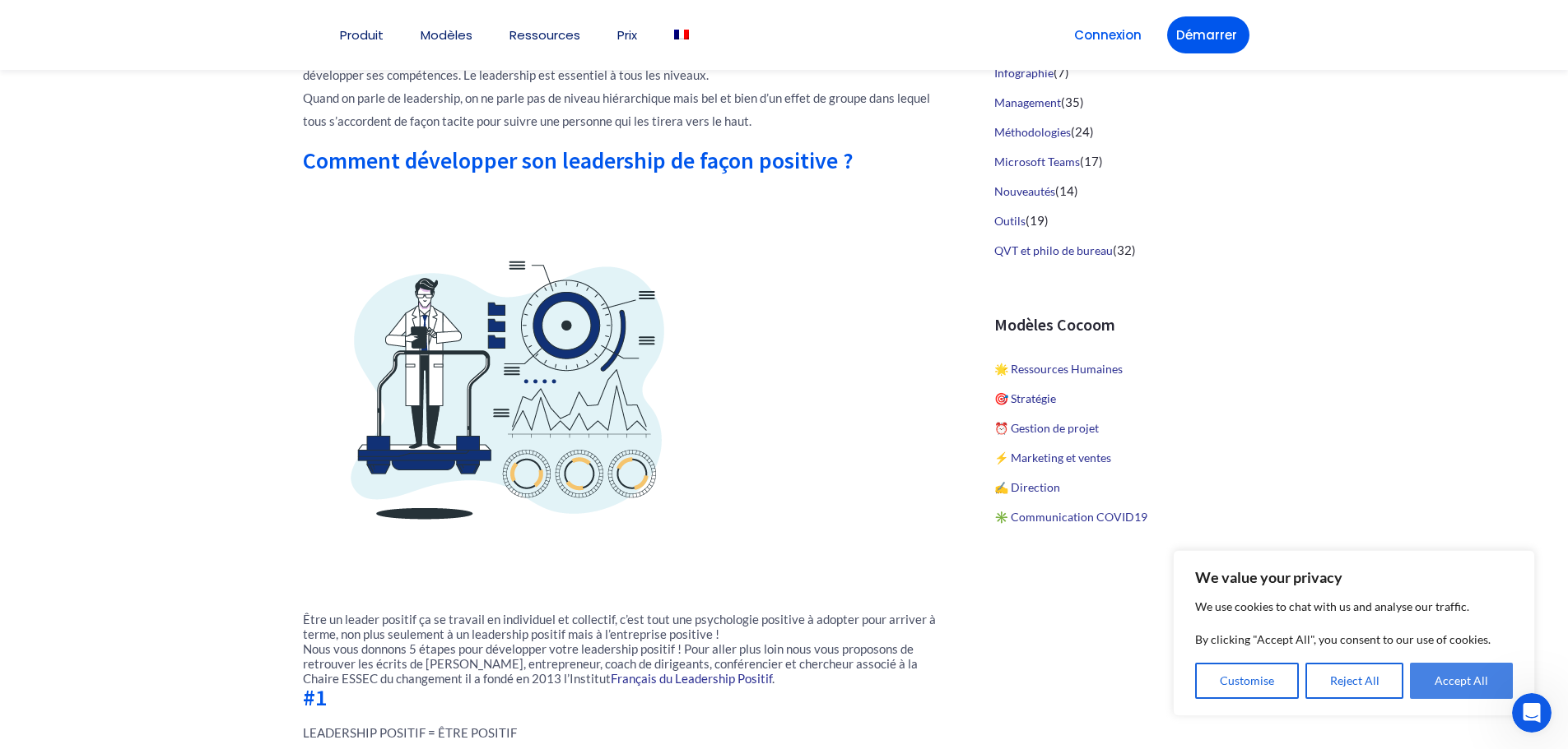
click at [775, 659] on button "Accept All" at bounding box center [1461, 681] width 103 height 36
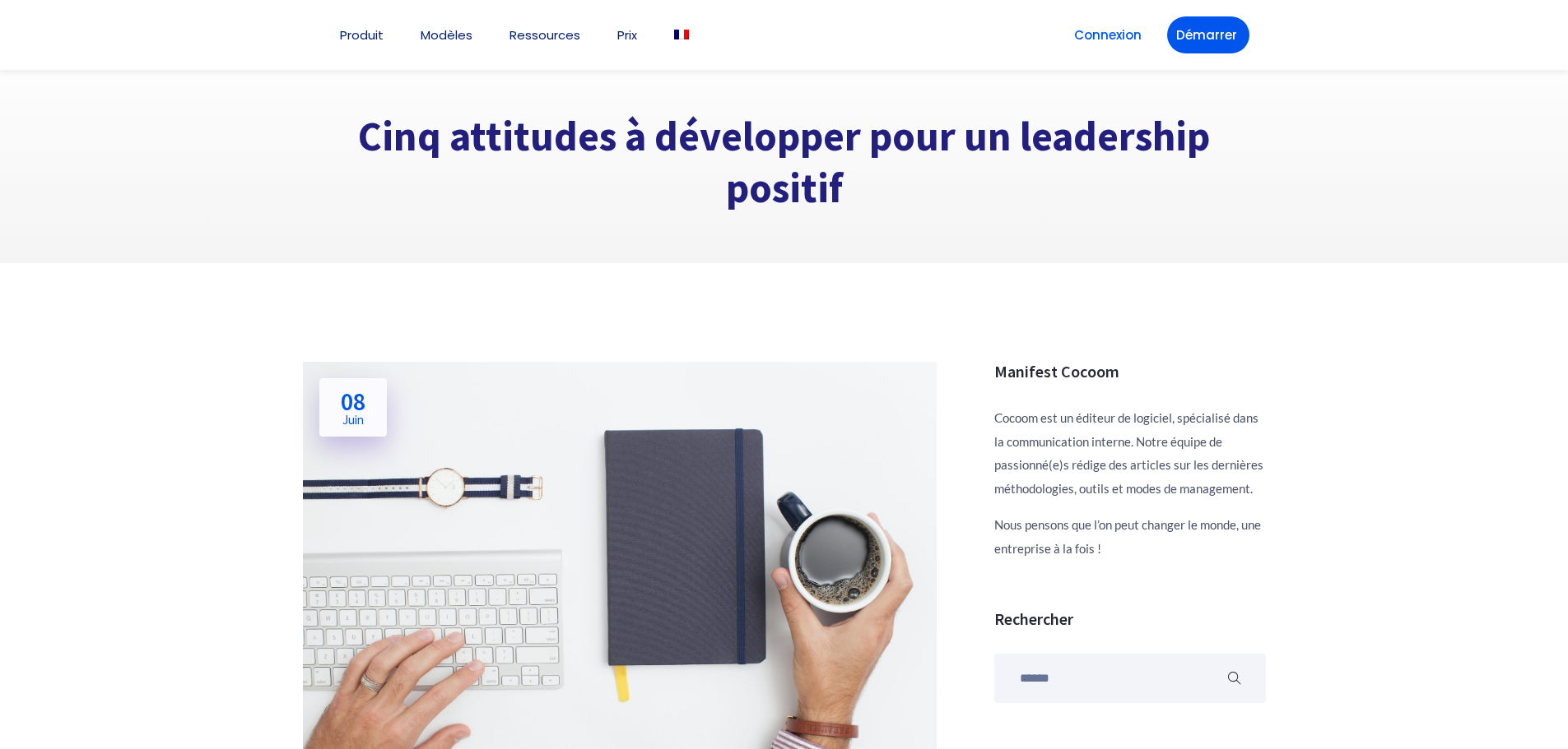
scroll to position [824, 0]
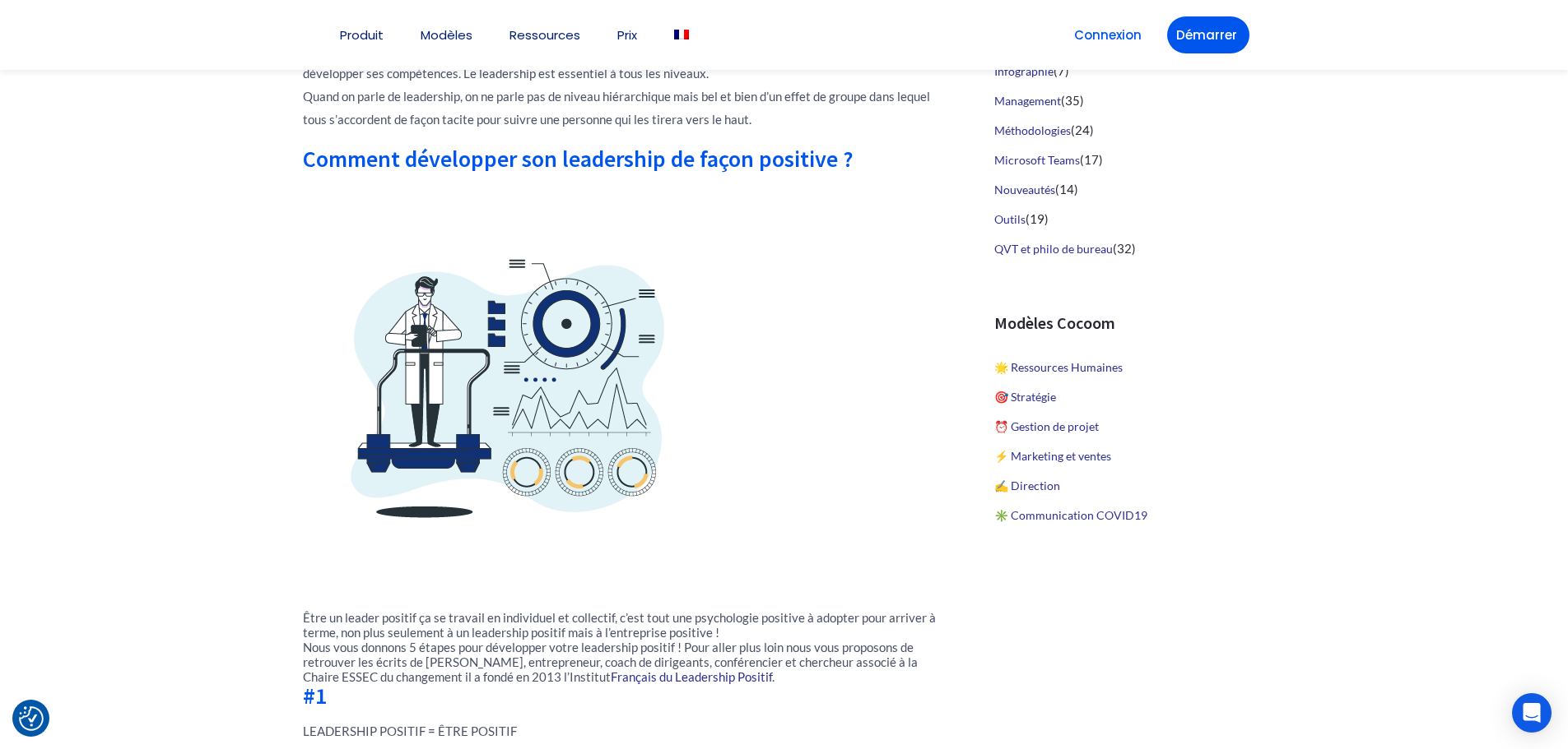
click at [888, 367] on p at bounding box center [620, 388] width 634 height 411
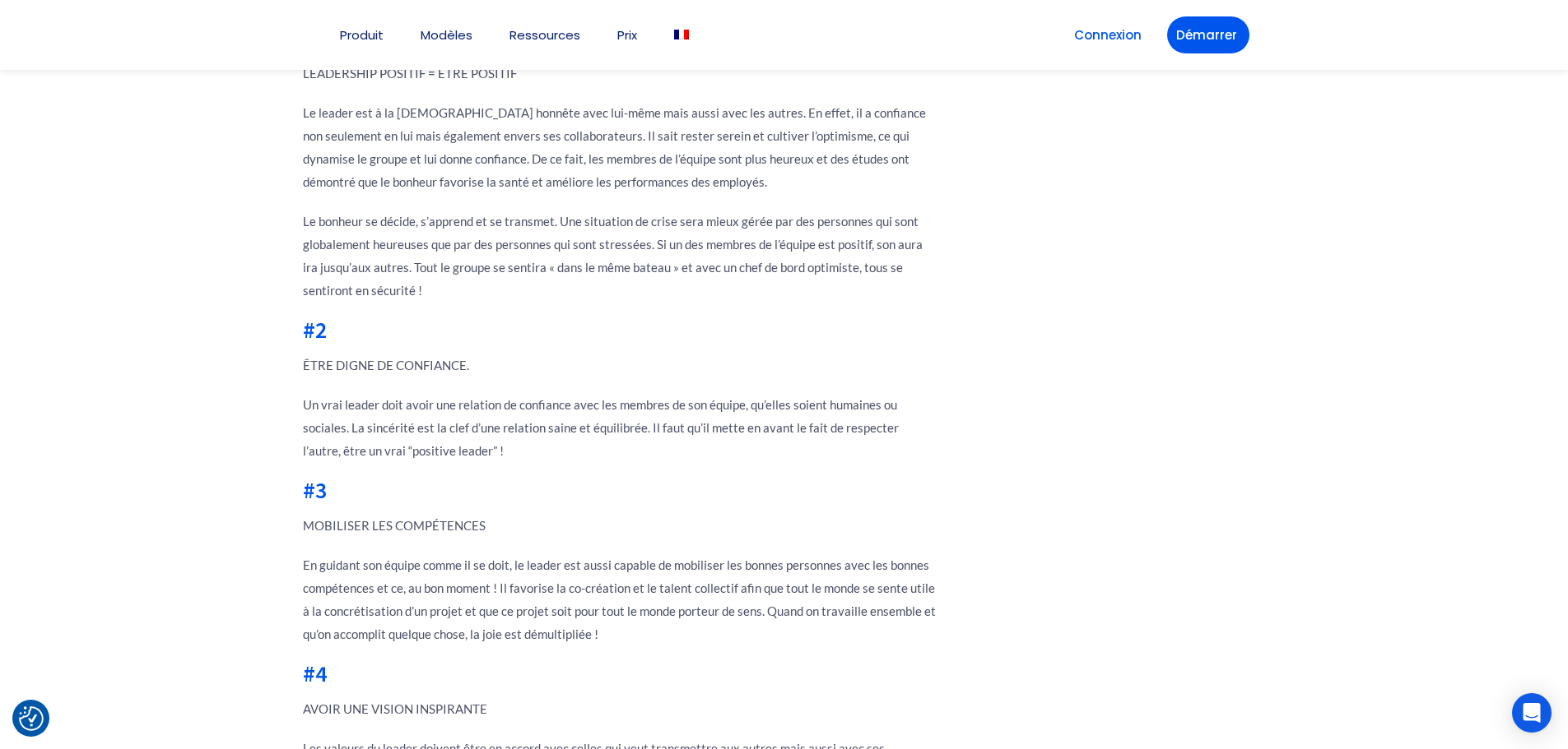
scroll to position [989, 0]
